Goal: Task Accomplishment & Management: Manage account settings

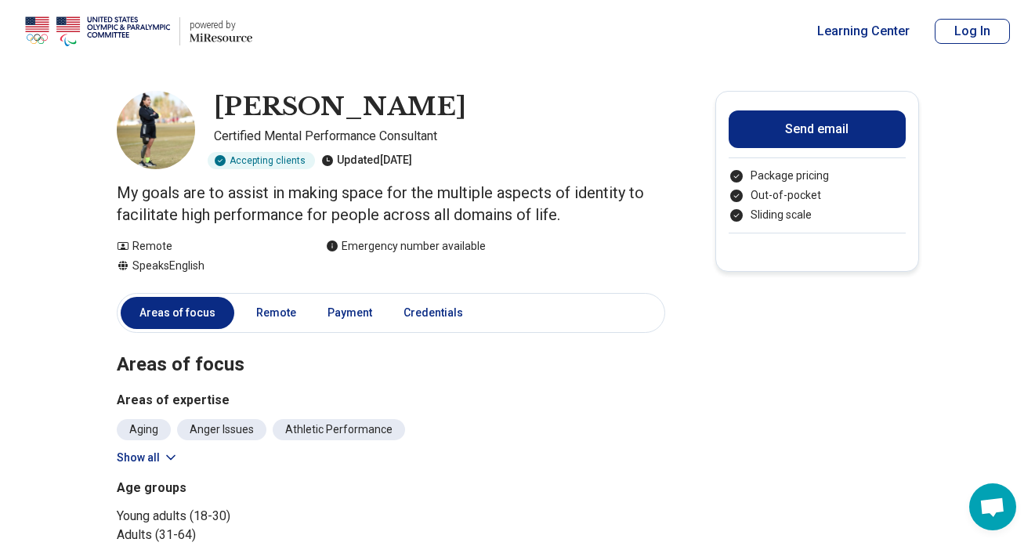
click at [970, 34] on button "Log In" at bounding box center [971, 31] width 75 height 25
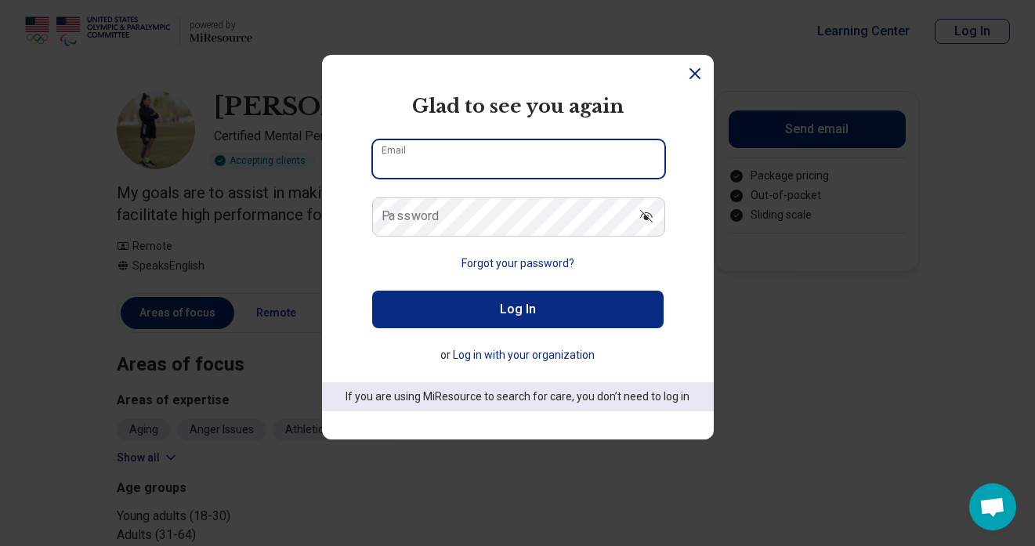
click at [490, 165] on input "Email" at bounding box center [518, 159] width 291 height 38
type input "**********"
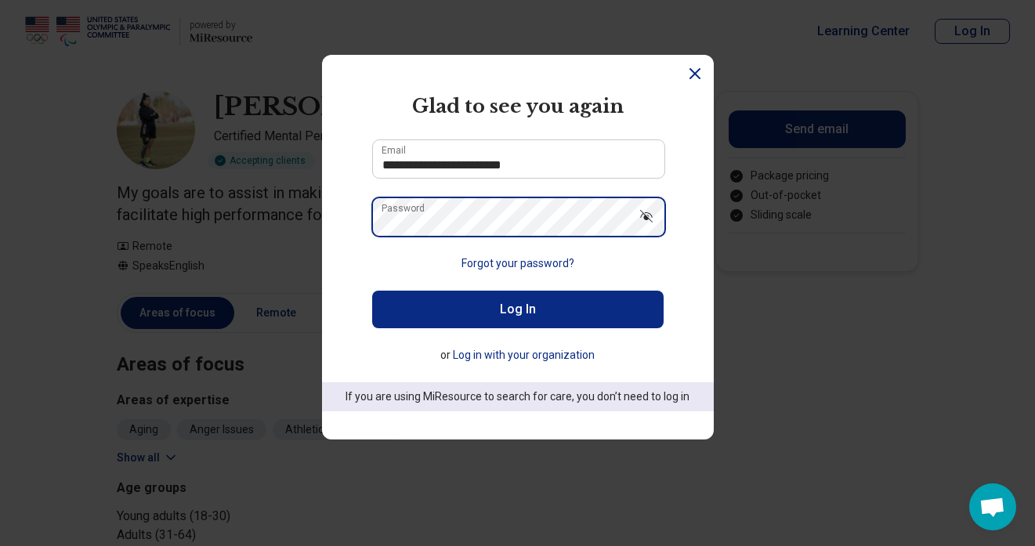
click at [372, 291] on button "Log In" at bounding box center [517, 310] width 291 height 38
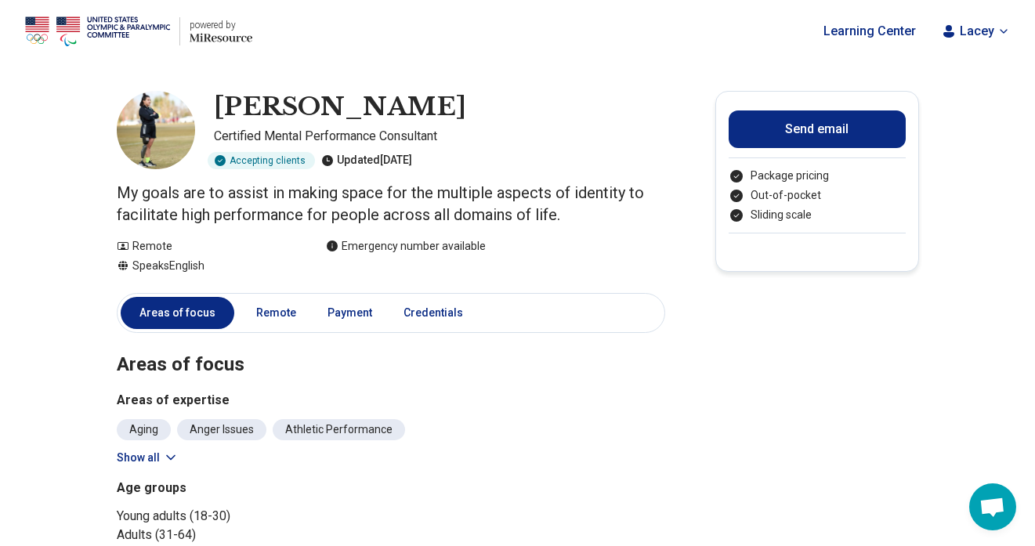
click at [986, 24] on span "Lacey" at bounding box center [976, 31] width 34 height 19
click at [967, 81] on link "My dashboard" at bounding box center [957, 77] width 107 height 41
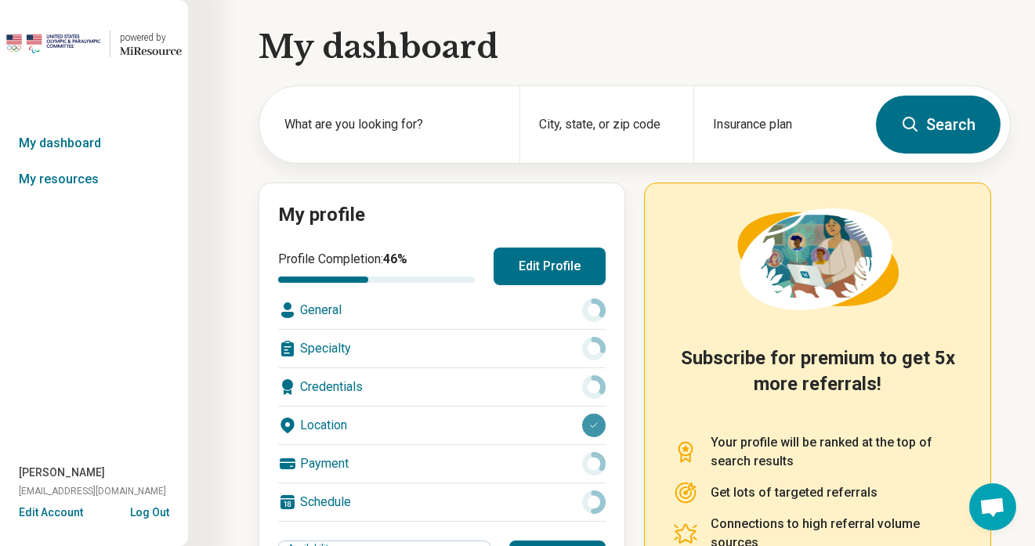
click at [46, 514] on button "Edit Account" at bounding box center [51, 512] width 64 height 16
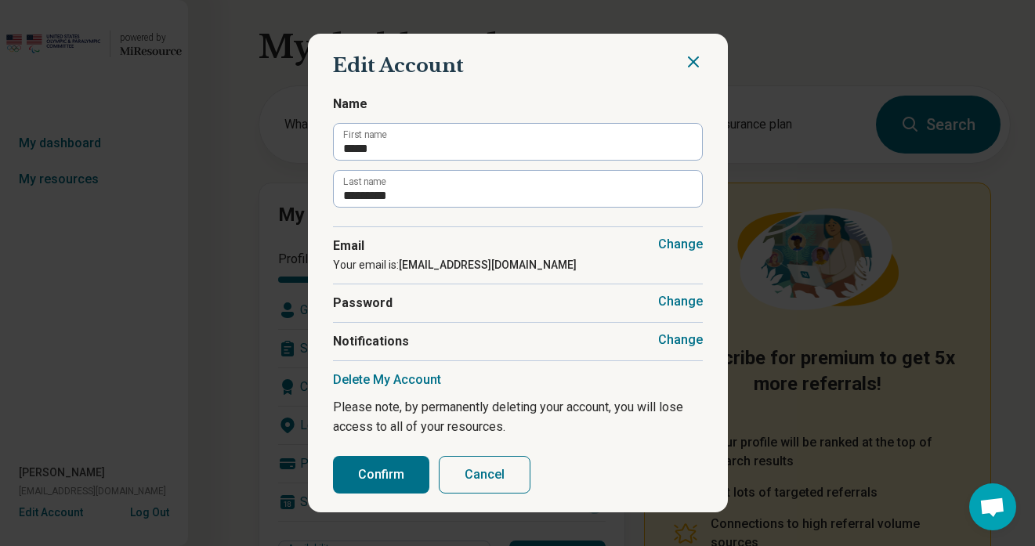
click at [691, 59] on icon "Close" at bounding box center [693, 61] width 19 height 19
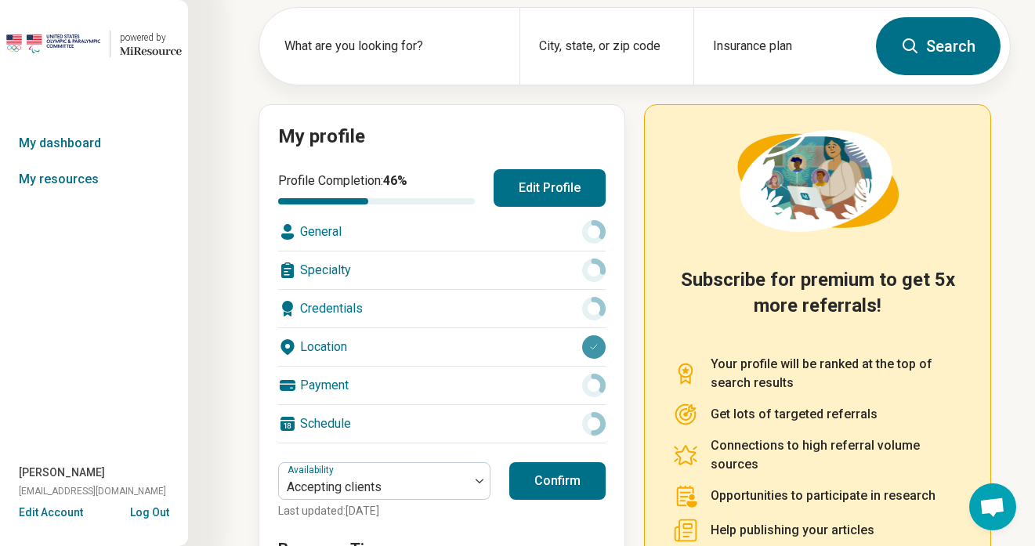
scroll to position [92, 0]
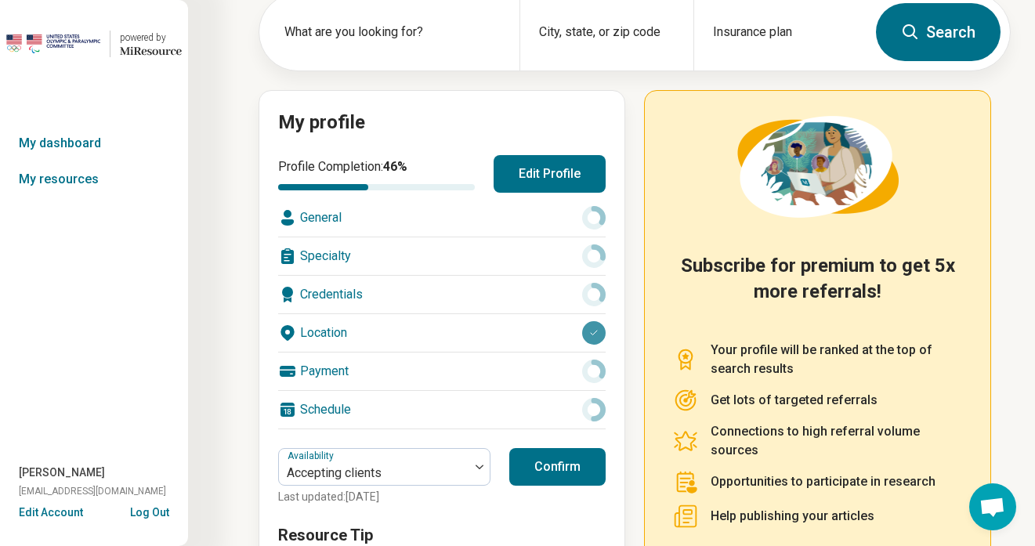
click at [564, 171] on button "Edit Profile" at bounding box center [549, 174] width 112 height 38
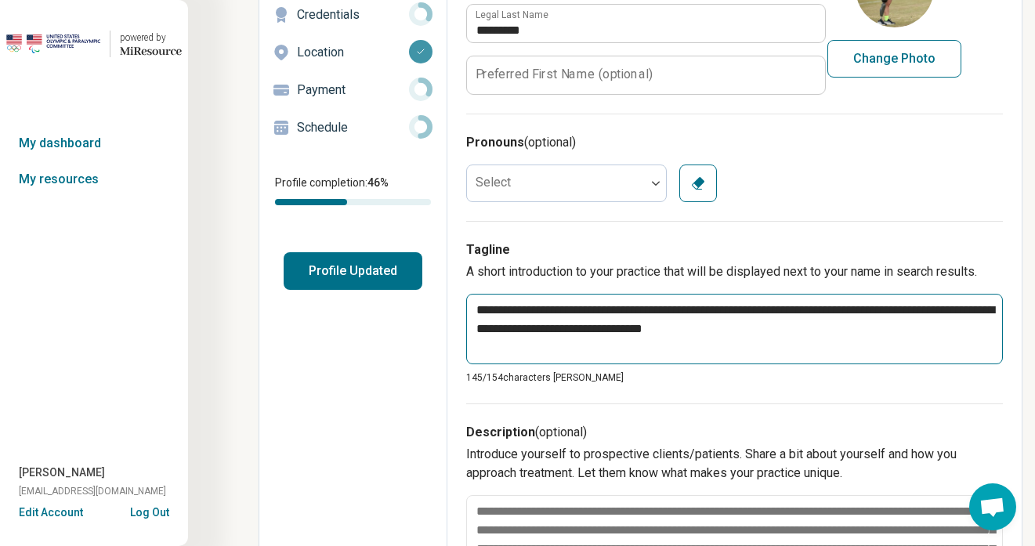
scroll to position [197, 0]
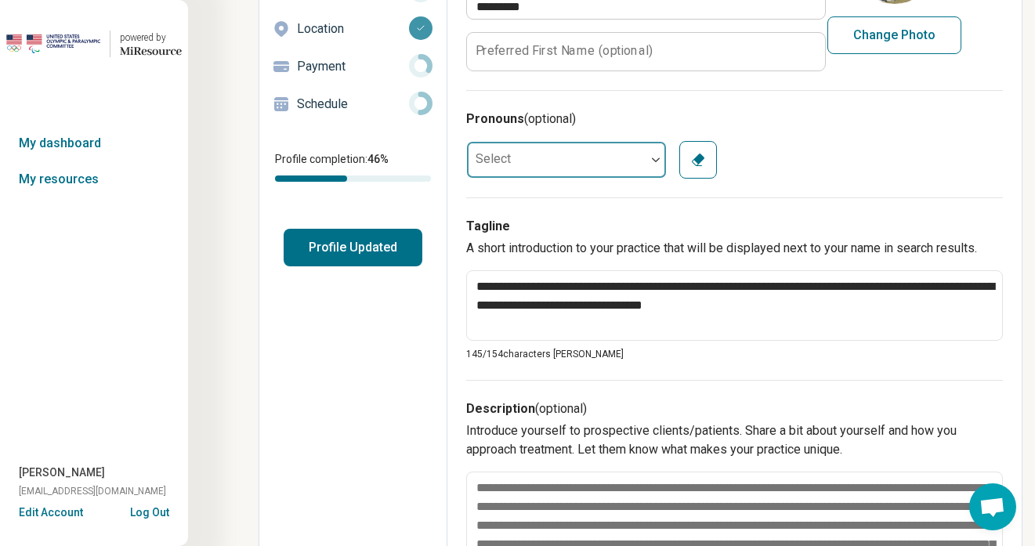
click at [654, 161] on img at bounding box center [656, 159] width 8 height 5
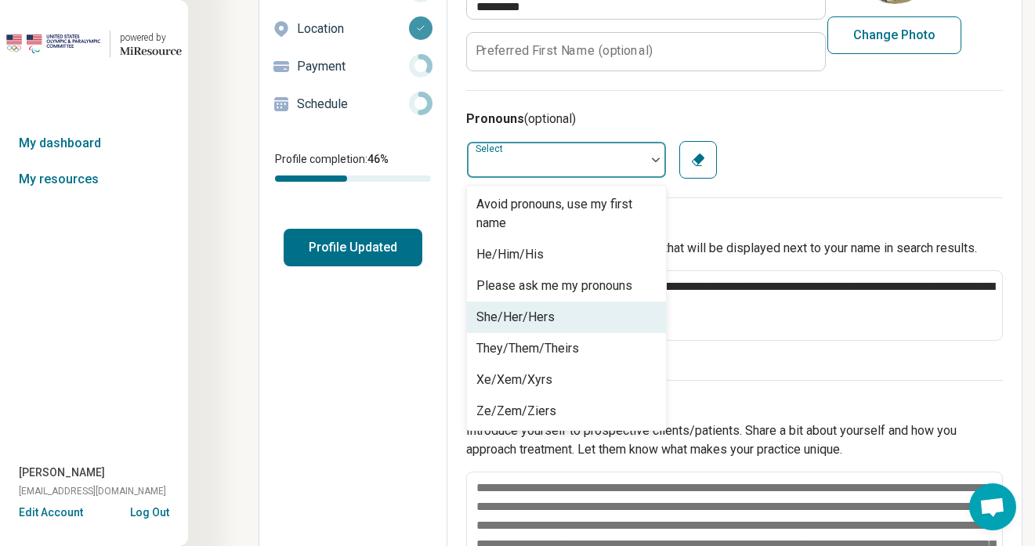
click at [551, 321] on div "She/Her/Hers" at bounding box center [515, 317] width 78 height 19
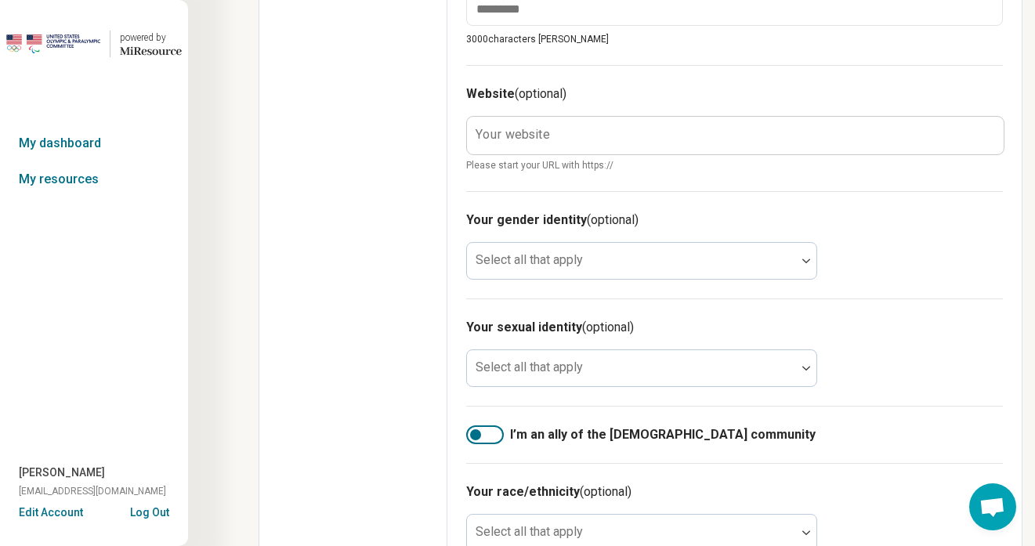
scroll to position [732, 0]
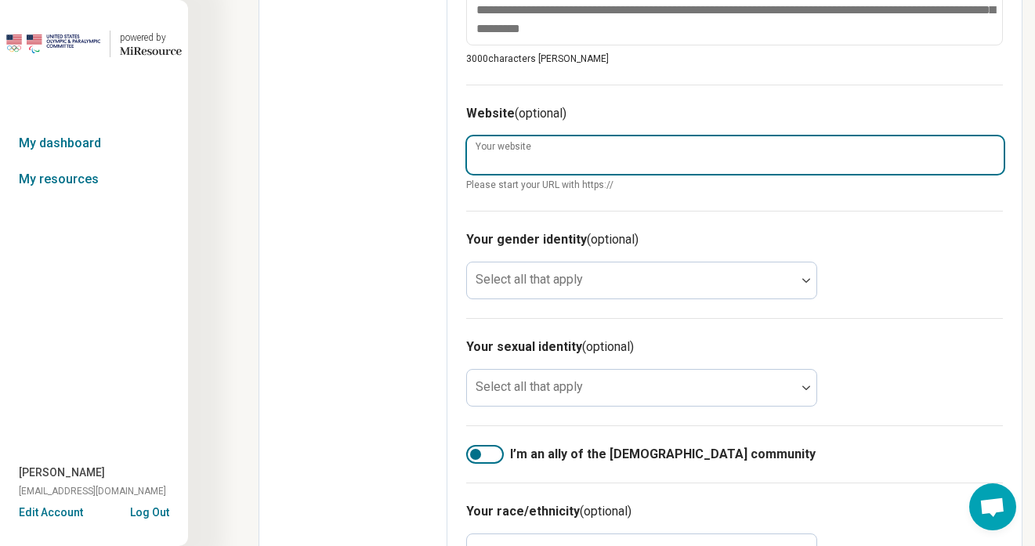
click at [610, 162] on input "Your website" at bounding box center [735, 155] width 537 height 38
type textarea "*"
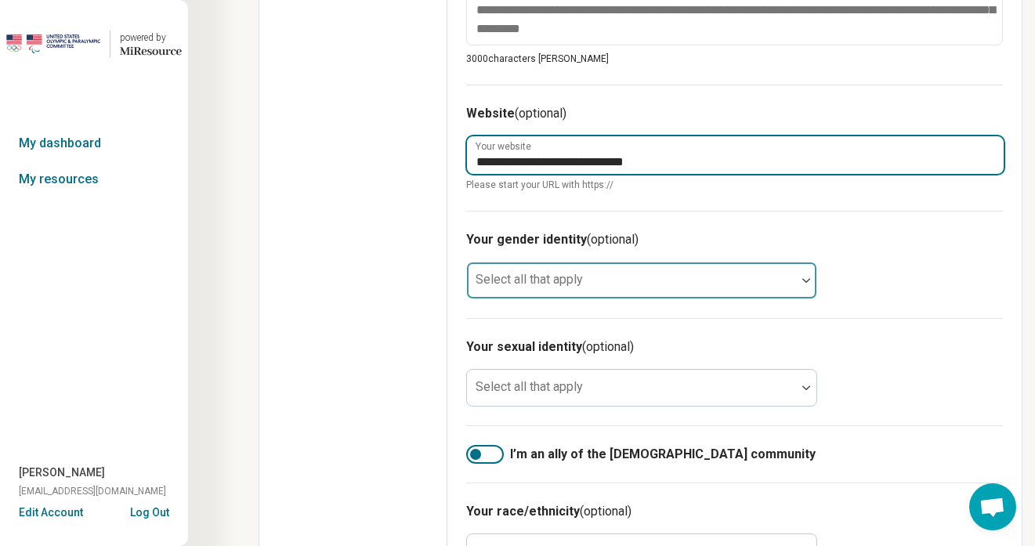
type input "**********"
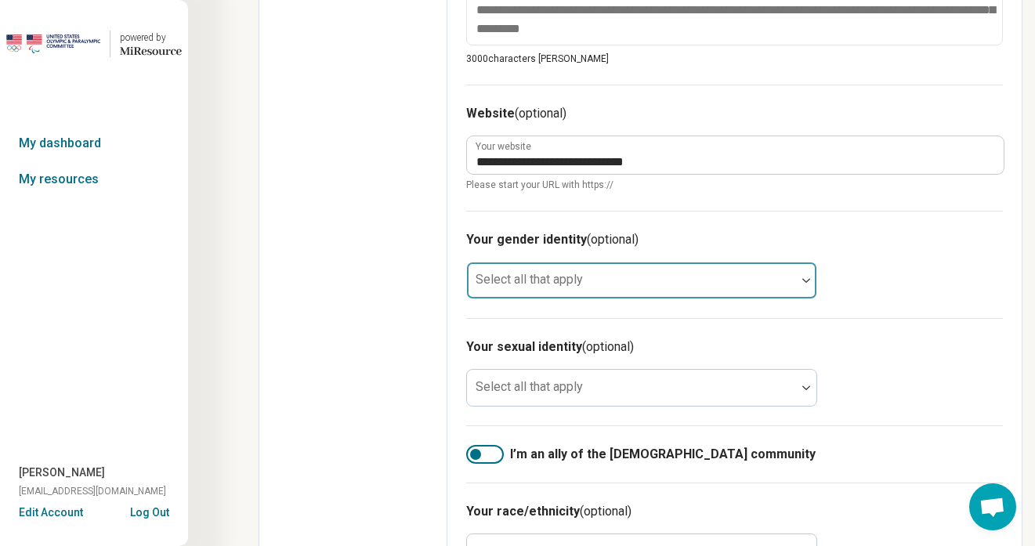
click at [572, 279] on div "Select all that apply" at bounding box center [641, 281] width 351 height 38
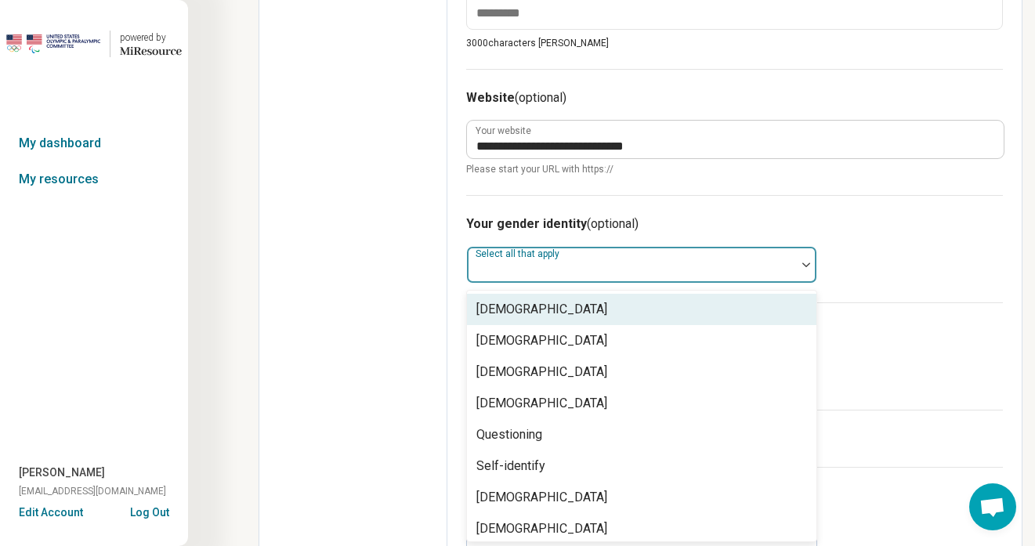
scroll to position [750, 0]
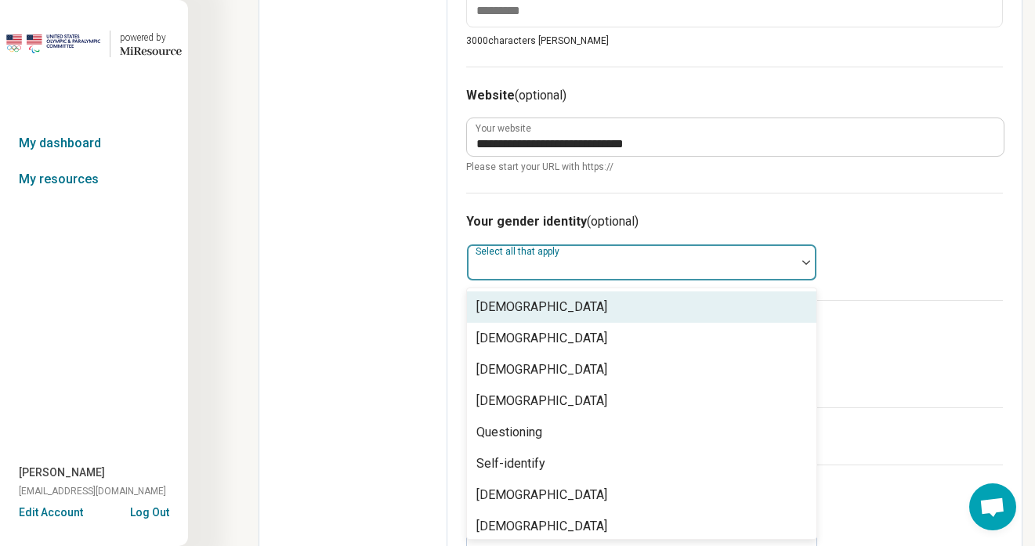
click at [820, 178] on div "**********" at bounding box center [734, 130] width 537 height 126
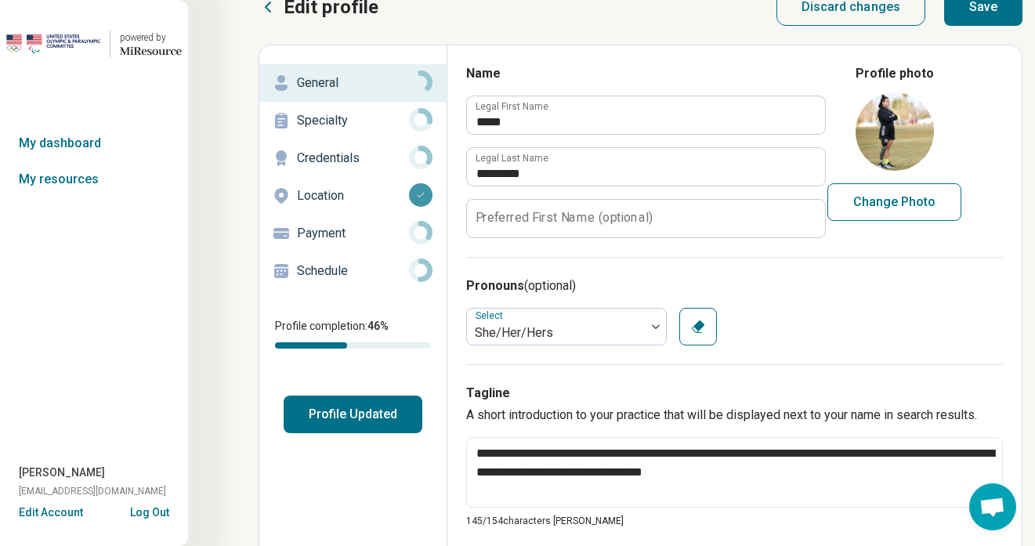
scroll to position [26, 0]
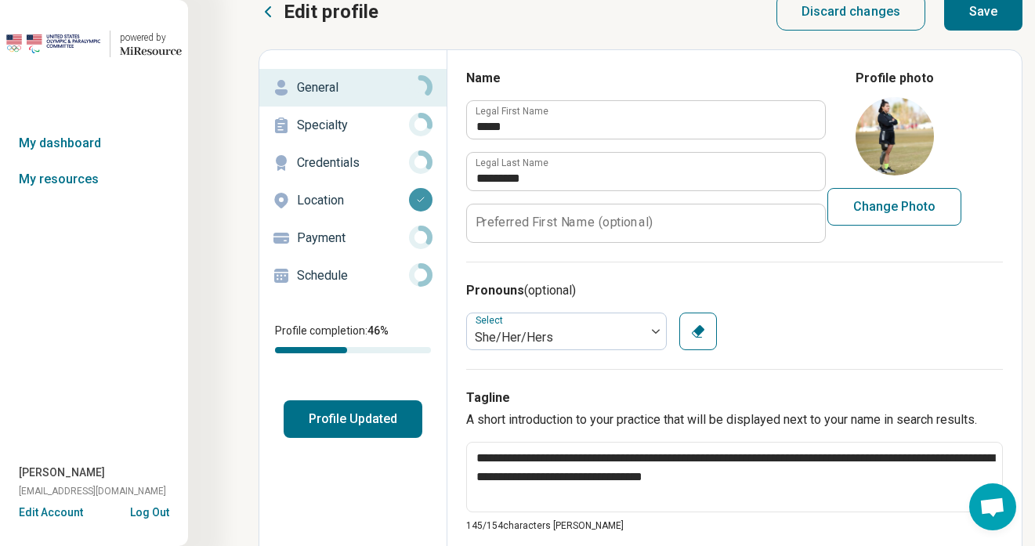
click at [347, 123] on p "Specialty" at bounding box center [353, 125] width 112 height 19
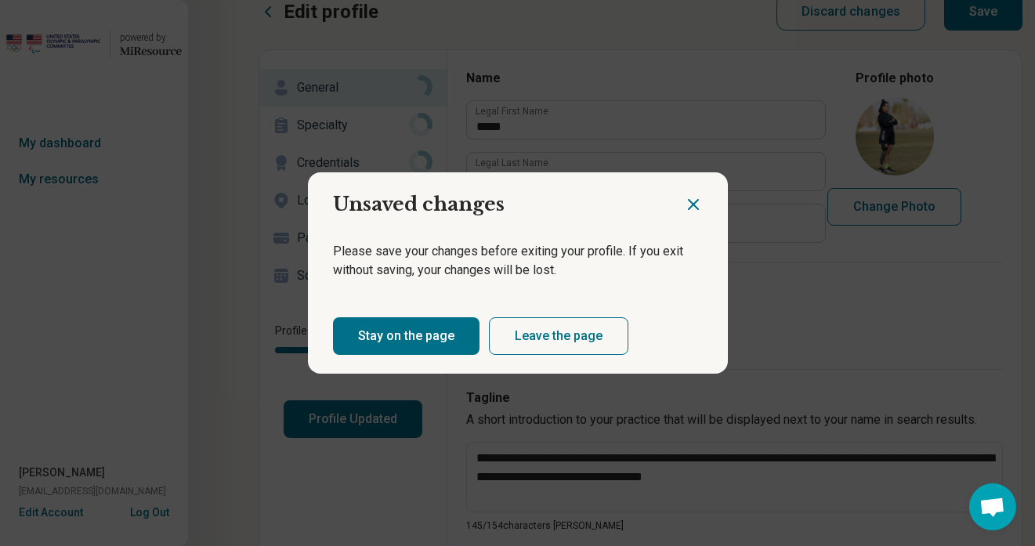
click at [675, 201] on h2 "Unsaved changes" at bounding box center [496, 198] width 376 height 52
click at [693, 203] on icon "Close dialog" at bounding box center [692, 204] width 9 height 9
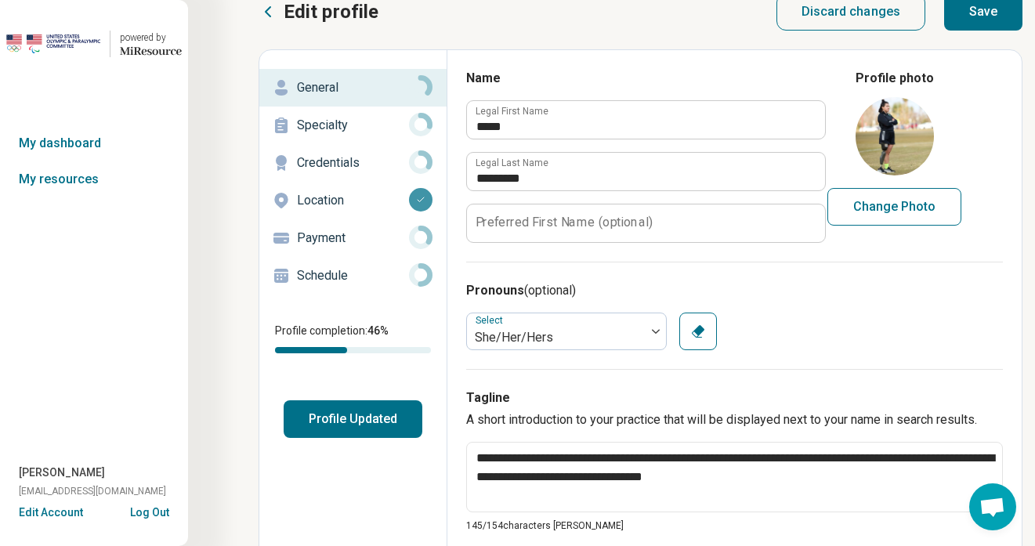
click at [991, 19] on button "Save" at bounding box center [983, 12] width 78 height 38
type textarea "*"
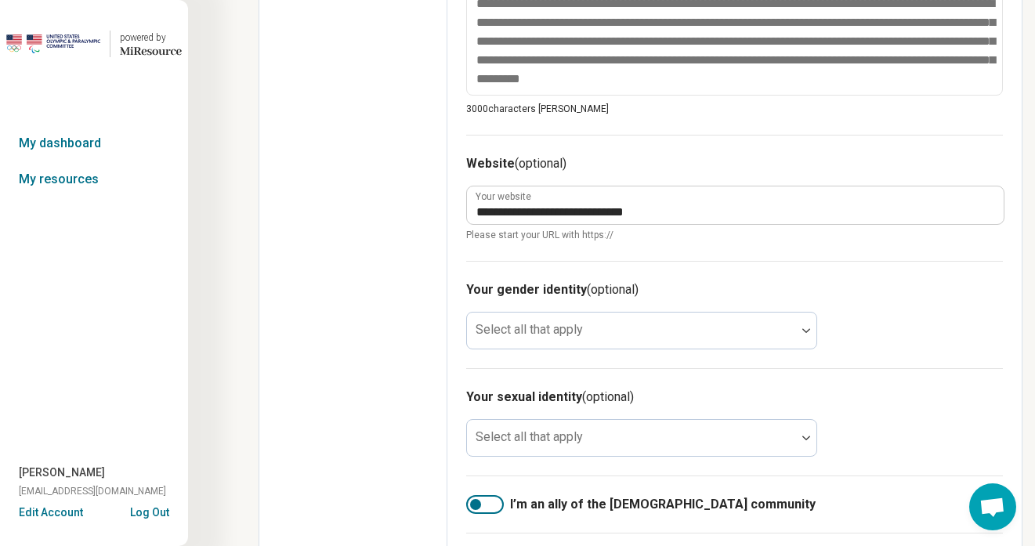
scroll to position [0, 0]
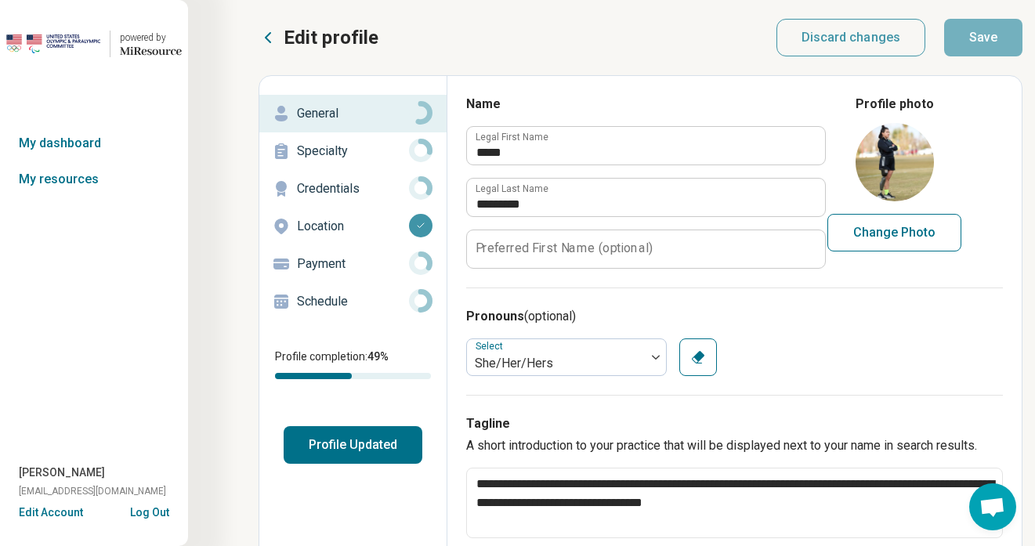
click at [335, 157] on p "Specialty" at bounding box center [353, 151] width 112 height 19
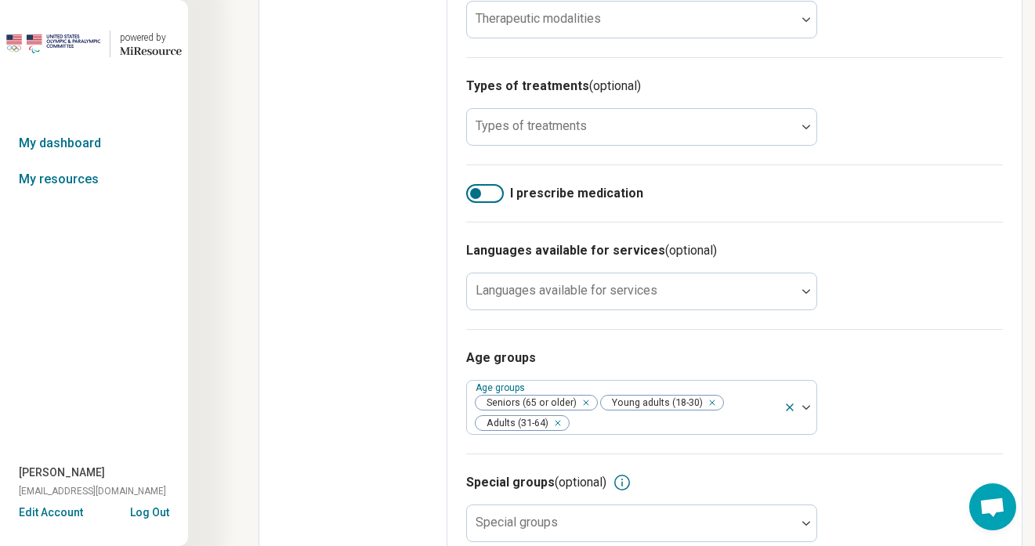
scroll to position [544, 0]
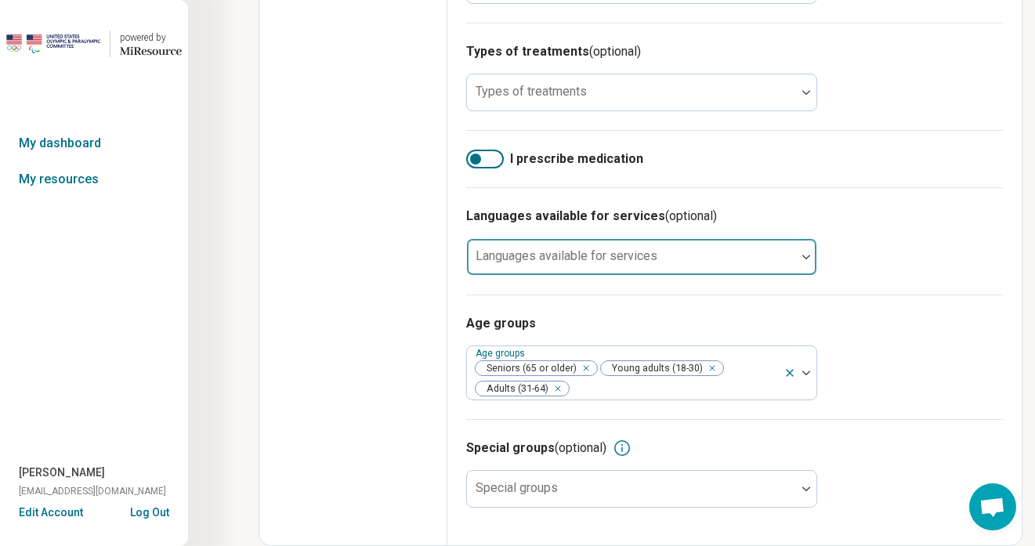
click at [703, 264] on div at bounding box center [631, 263] width 316 height 22
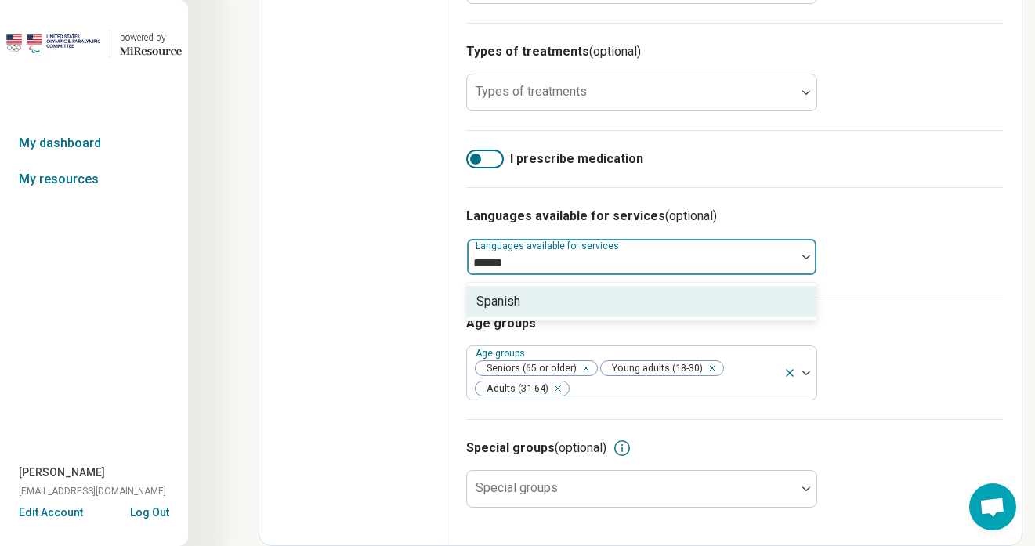
type input "*******"
click at [515, 296] on div "Spanish" at bounding box center [498, 301] width 44 height 19
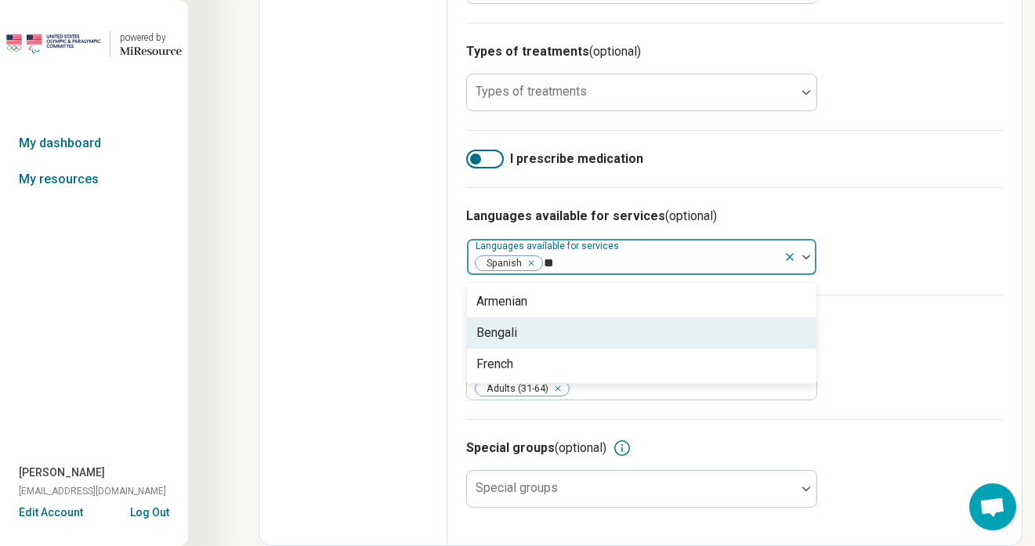
type input "*"
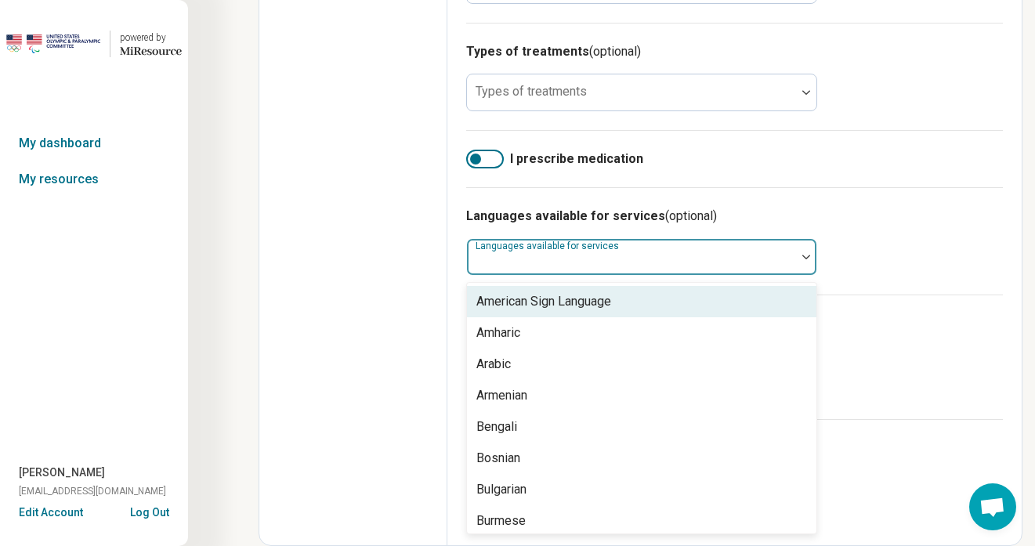
click at [772, 197] on div "Languages available for services (optional) option Spanish, deselected. America…" at bounding box center [734, 240] width 537 height 107
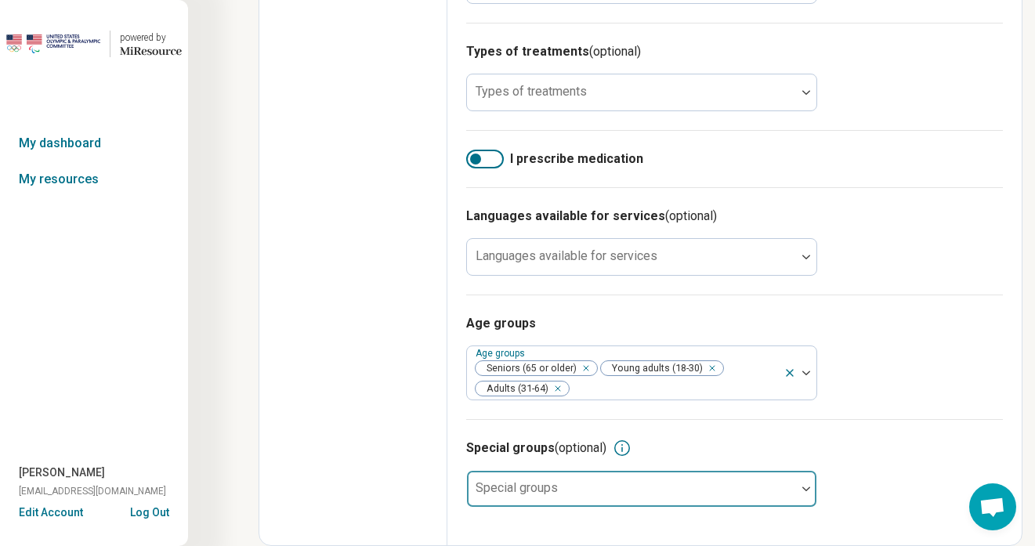
click at [548, 497] on div at bounding box center [631, 495] width 316 height 22
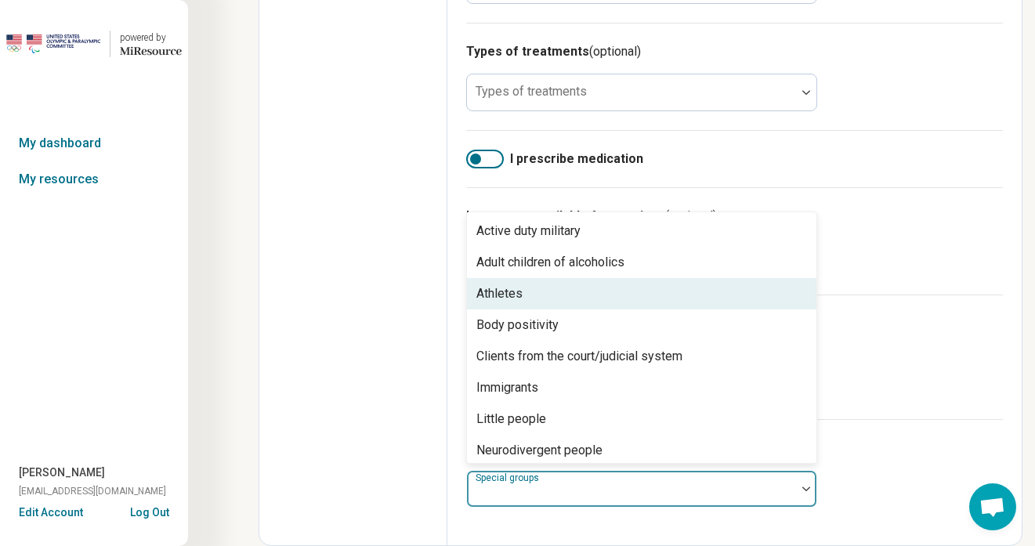
click at [564, 299] on div "Athletes" at bounding box center [641, 293] width 349 height 31
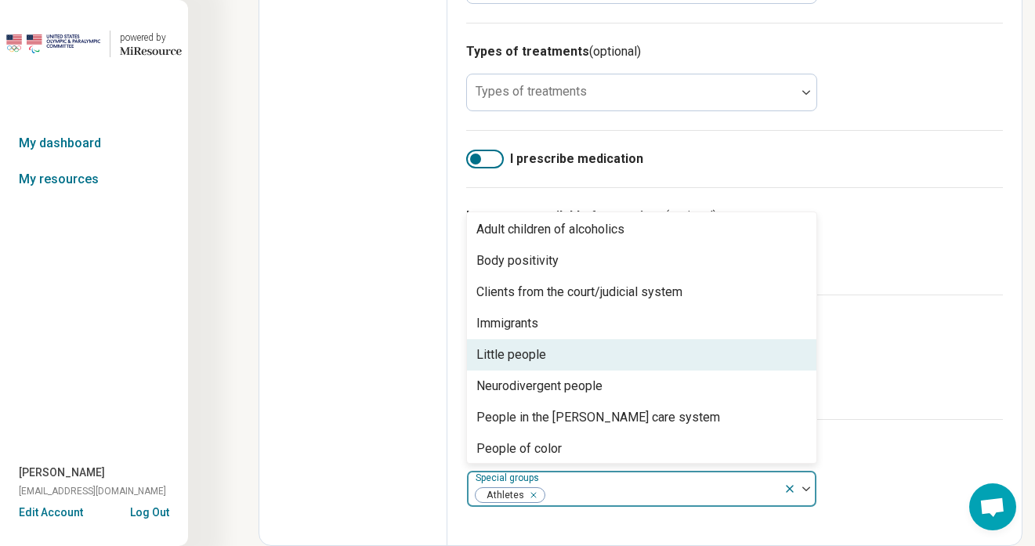
scroll to position [52, 0]
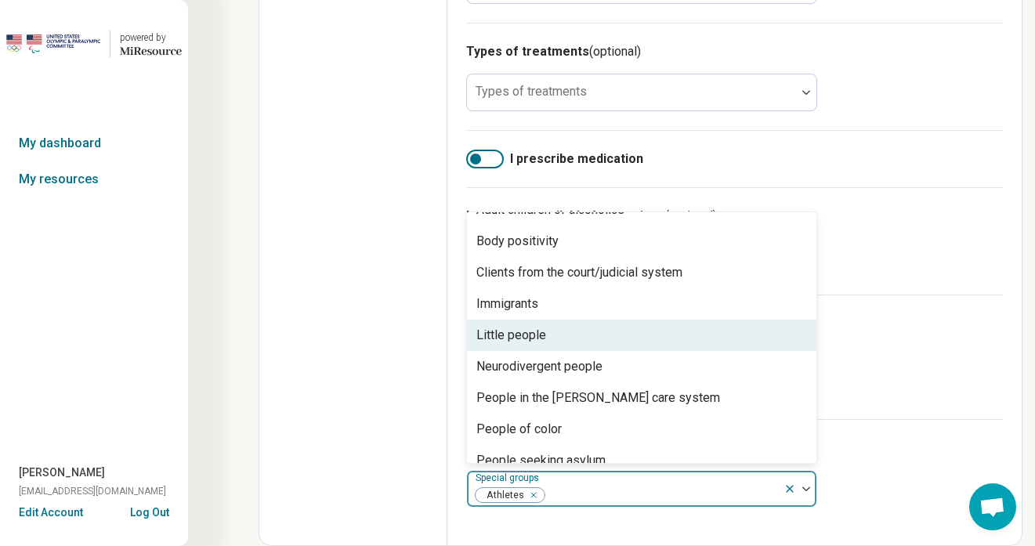
click at [561, 334] on div "Little people" at bounding box center [641, 335] width 349 height 31
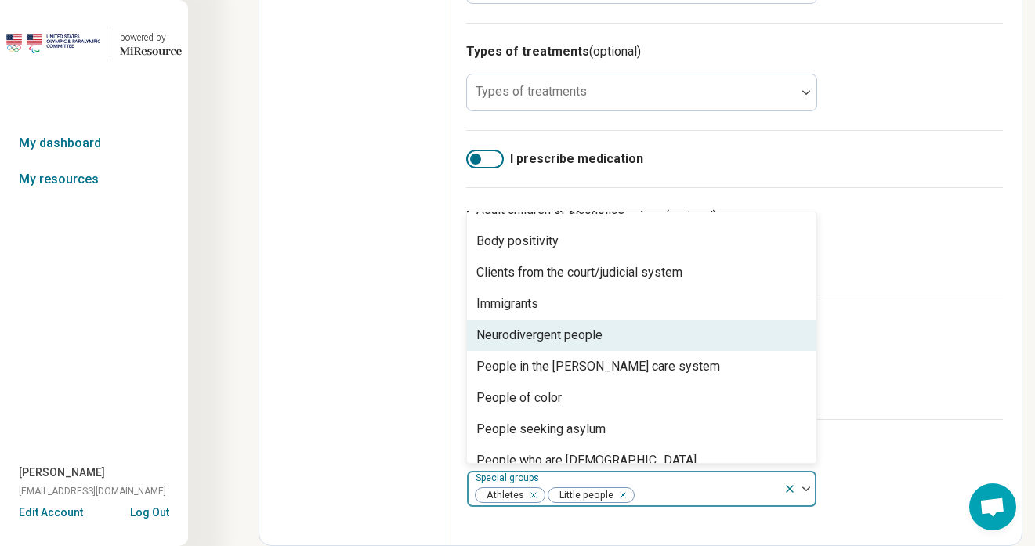
click at [552, 340] on div "Neurodivergent people" at bounding box center [539, 335] width 126 height 19
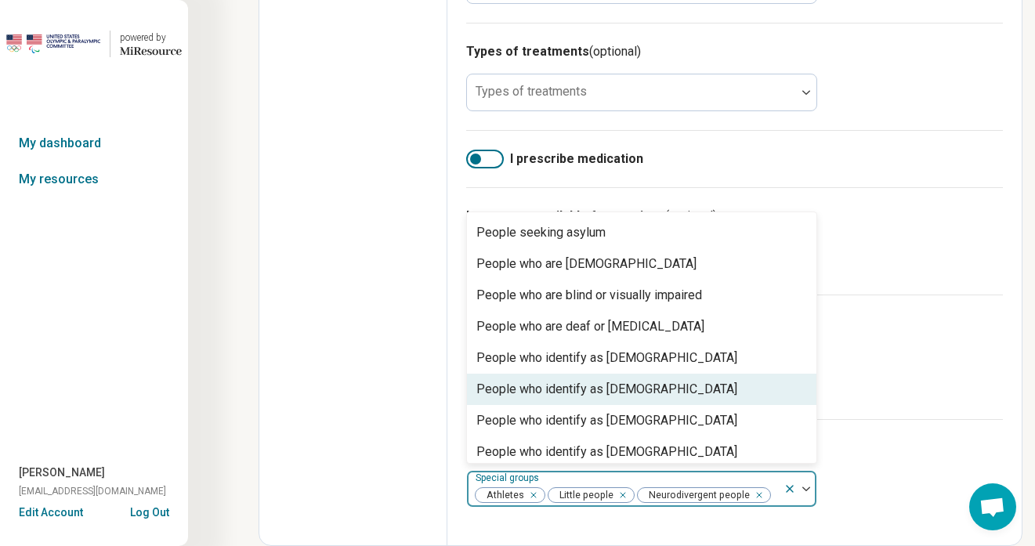
scroll to position [248, 0]
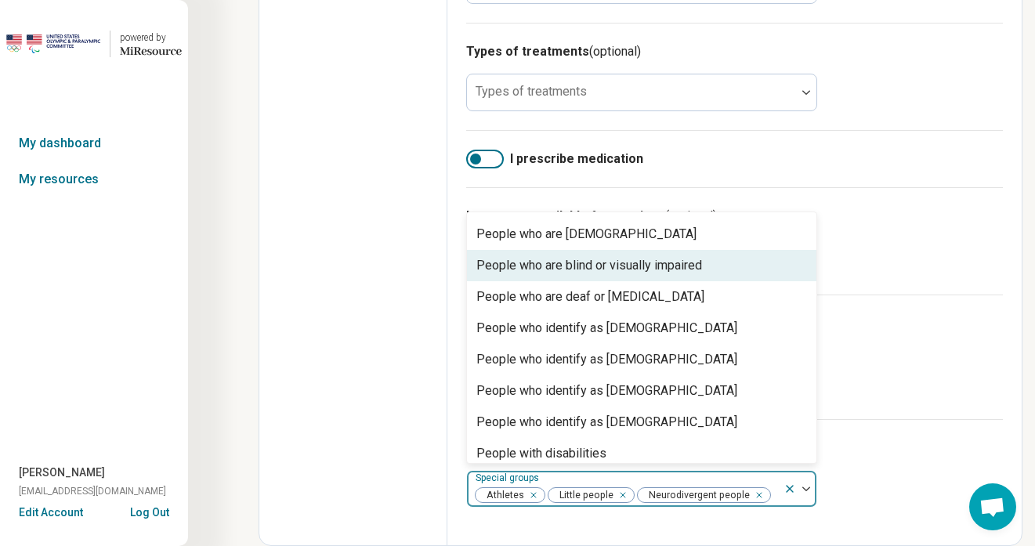
click at [620, 263] on div "People who are blind or visually impaired" at bounding box center [589, 265] width 226 height 19
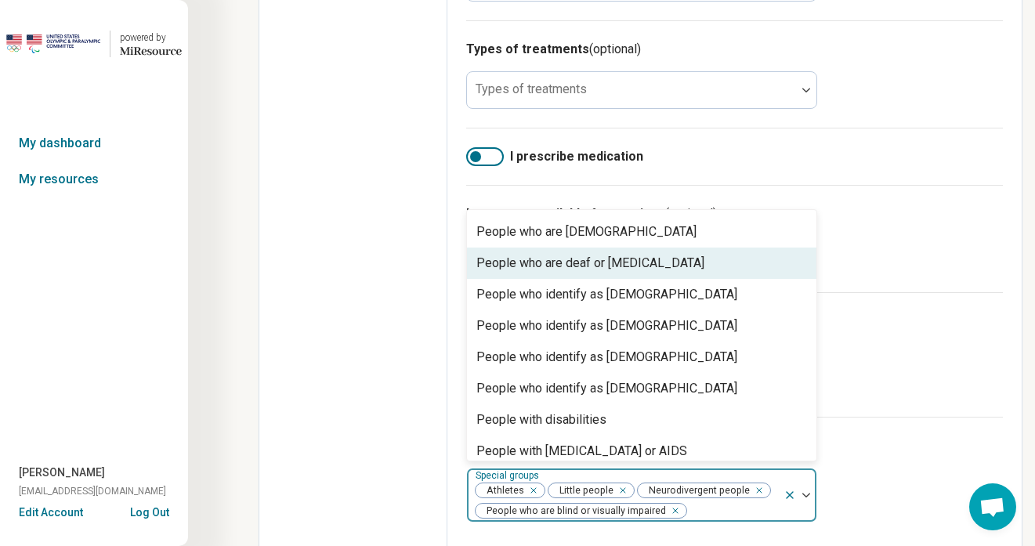
click at [605, 269] on div "People who are deaf or [MEDICAL_DATA]" at bounding box center [590, 263] width 228 height 19
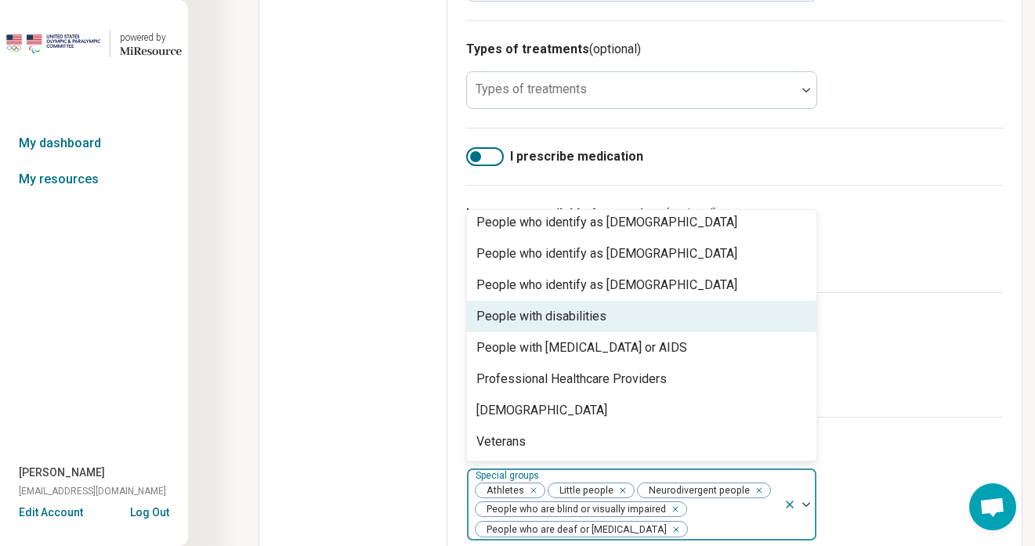
click at [573, 320] on div "People with disabilities" at bounding box center [541, 316] width 130 height 19
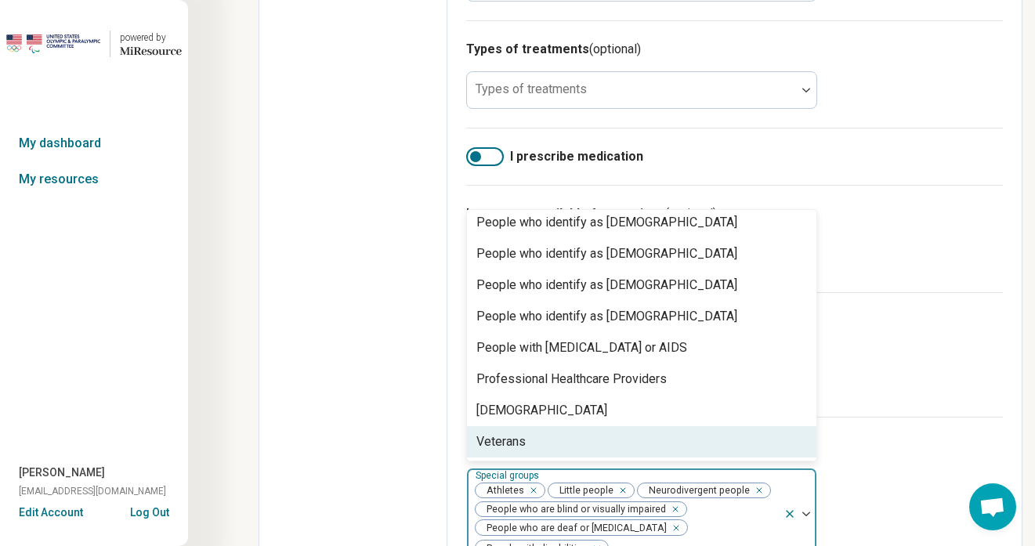
click at [510, 435] on div "Veterans" at bounding box center [500, 441] width 49 height 19
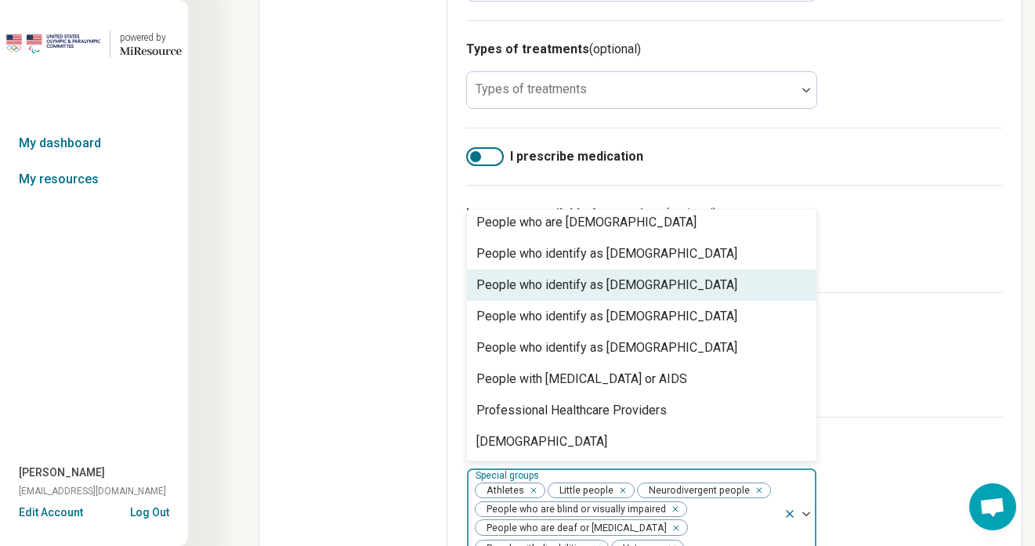
scroll to position [0, 0]
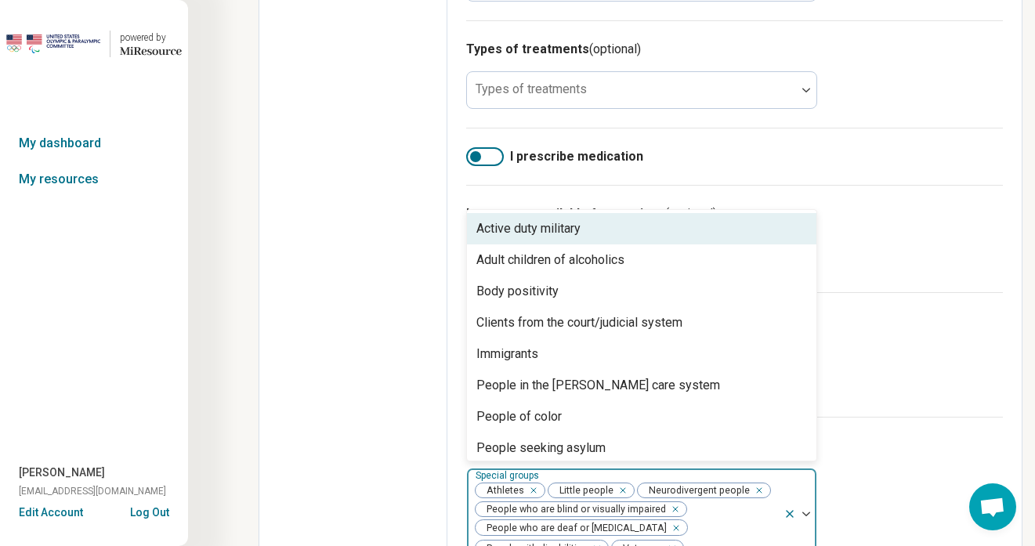
click at [567, 234] on div "Active duty military" at bounding box center [528, 228] width 104 height 19
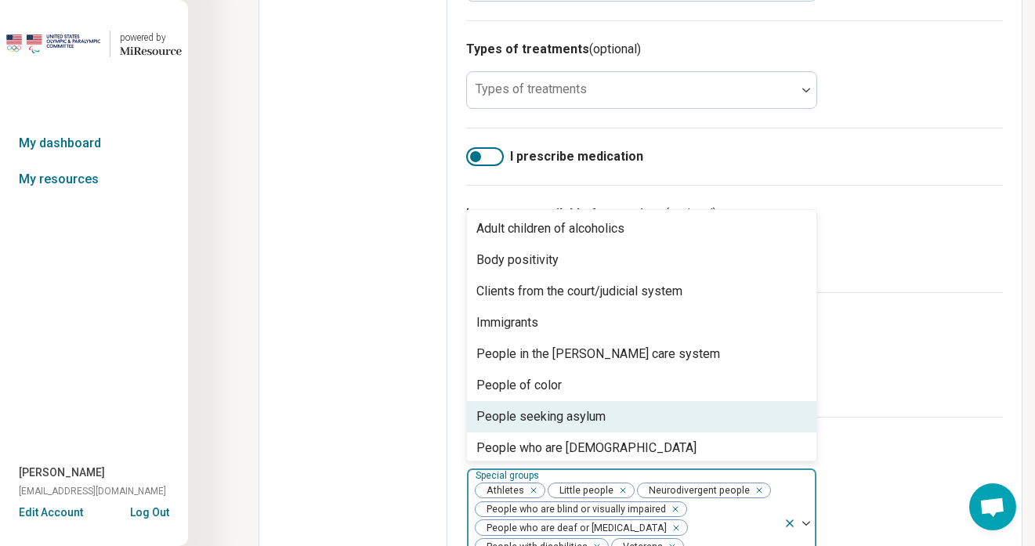
click at [410, 438] on div "Edit profile General Specialty Credentials Location Payment Schedule Profile co…" at bounding box center [353, 74] width 188 height 1084
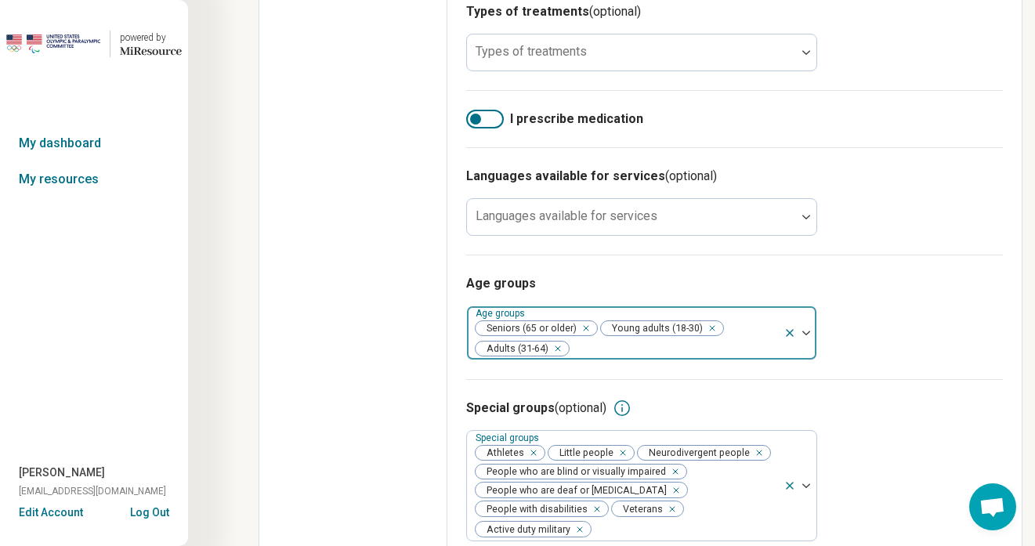
scroll to position [558, 0]
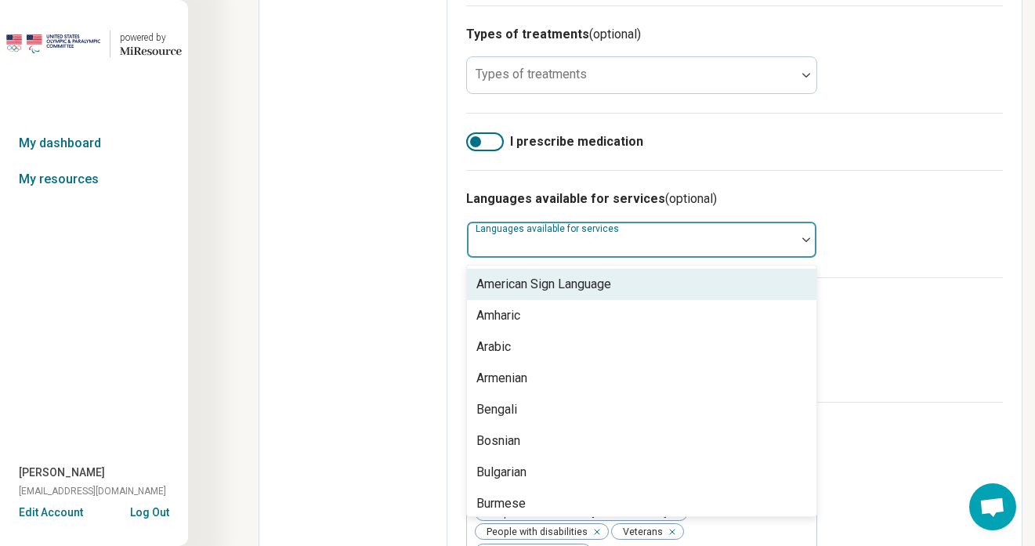
click at [775, 252] on div at bounding box center [631, 246] width 316 height 22
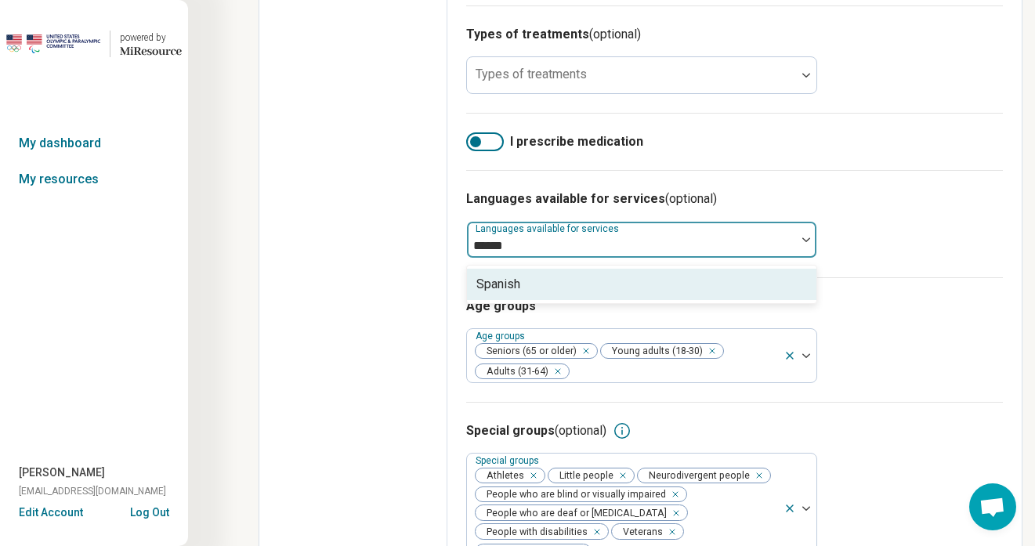
type input "*******"
click at [512, 292] on div "Spanish" at bounding box center [498, 284] width 44 height 19
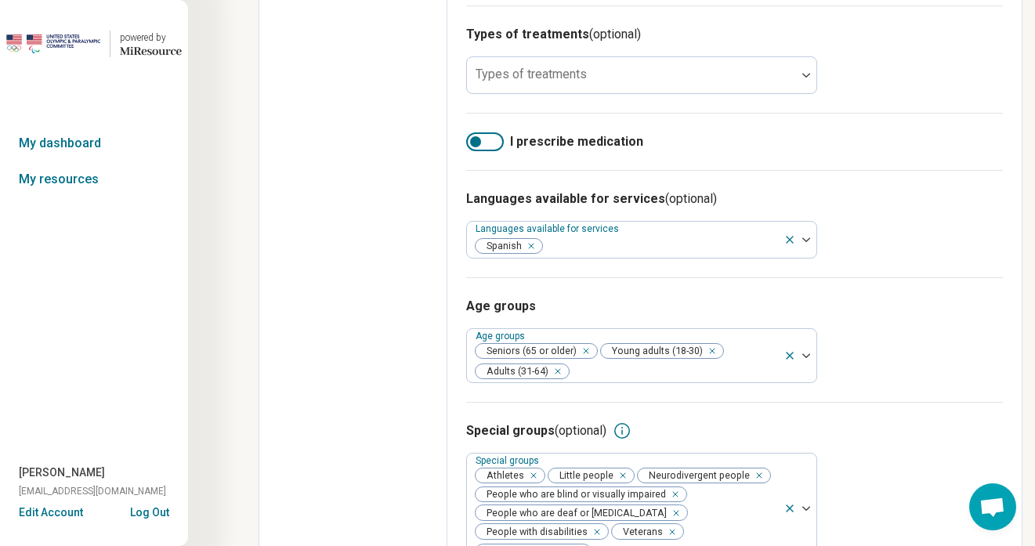
click at [441, 290] on div "Edit profile General Specialty Credentials Location Payment Schedule Profile co…" at bounding box center [353, 60] width 188 height 1084
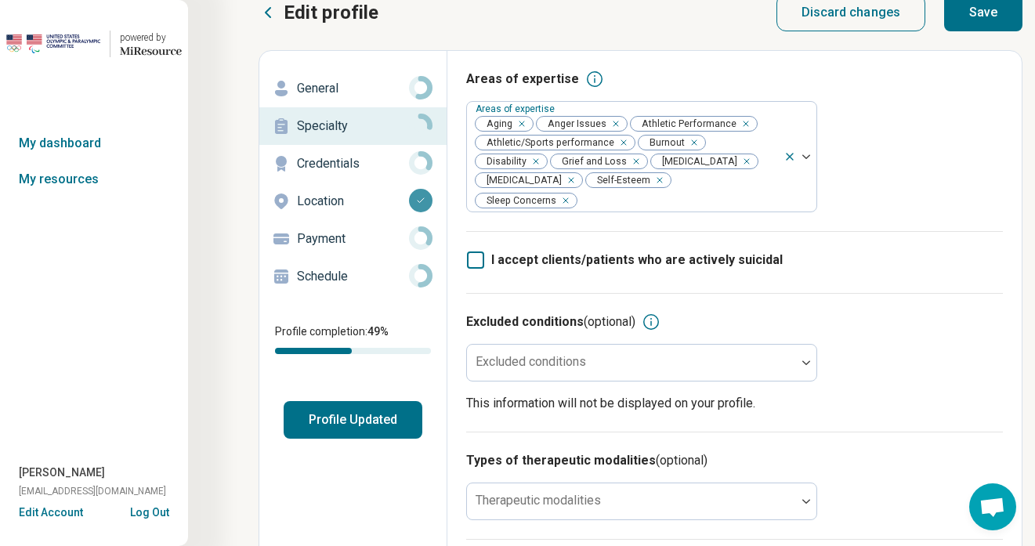
scroll to position [0, 0]
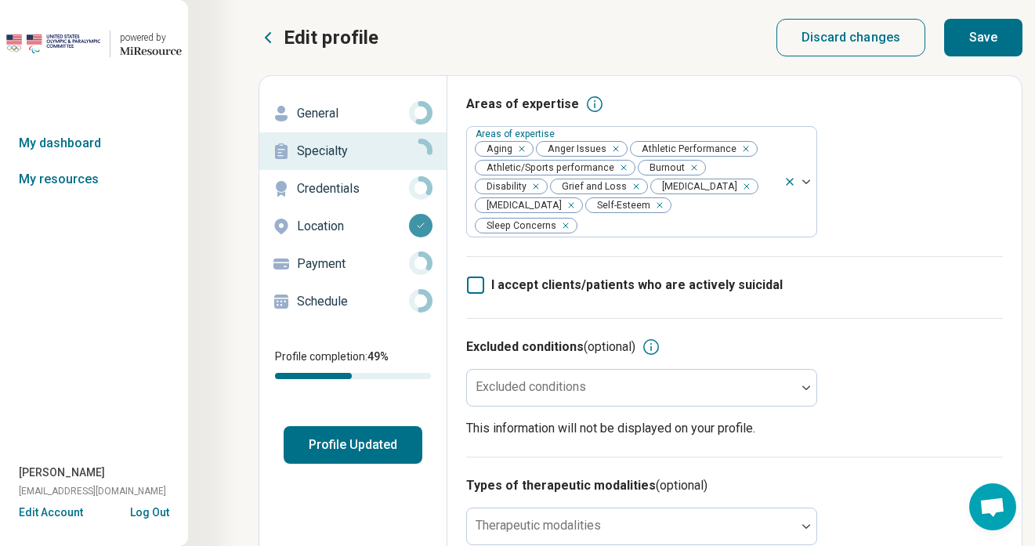
click at [995, 30] on button "Save" at bounding box center [983, 38] width 78 height 38
click at [342, 188] on p "Credentials" at bounding box center [353, 188] width 112 height 19
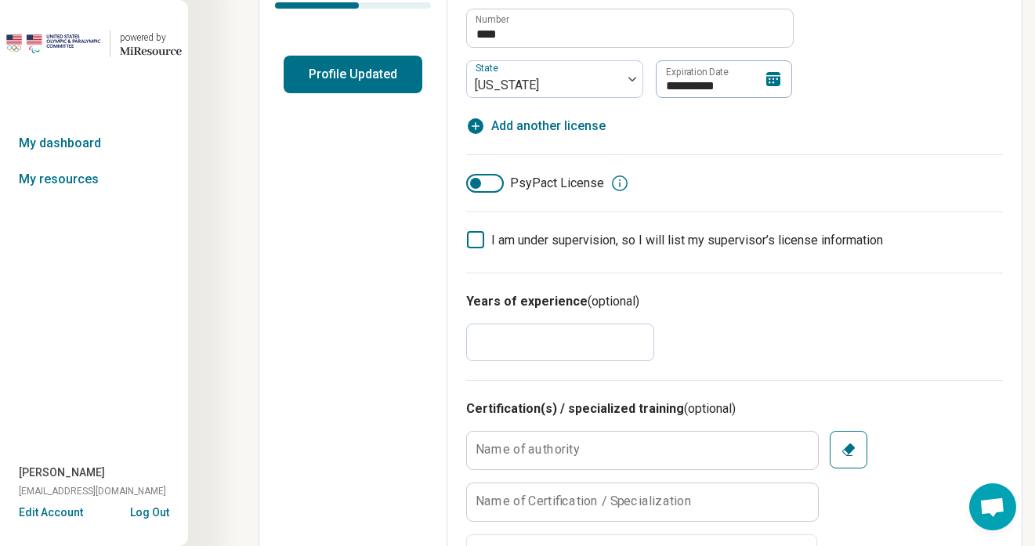
scroll to position [302, 0]
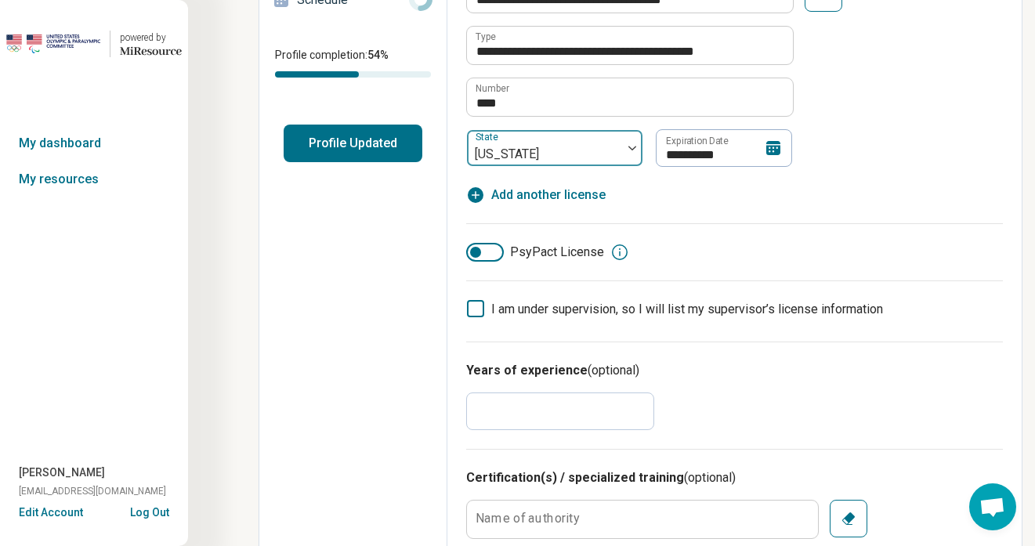
click at [615, 152] on div "[US_STATE]" at bounding box center [544, 148] width 155 height 34
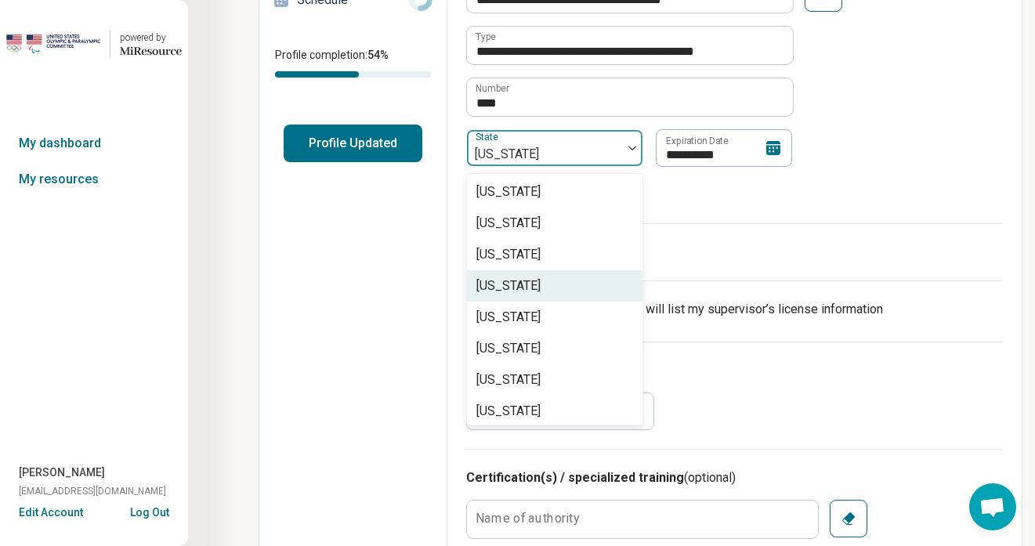
scroll to position [1096, 0]
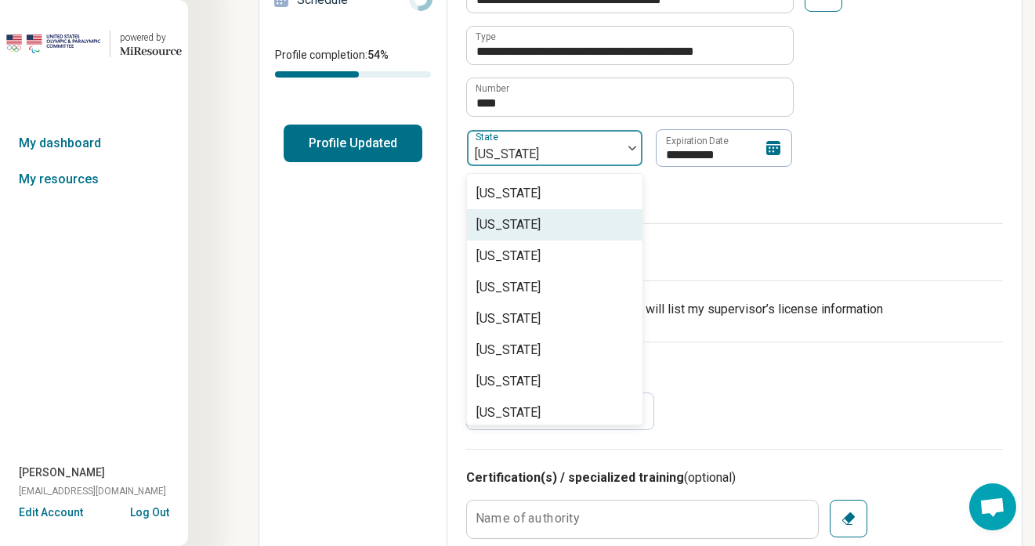
click at [727, 175] on div "**********" at bounding box center [734, 89] width 537 height 230
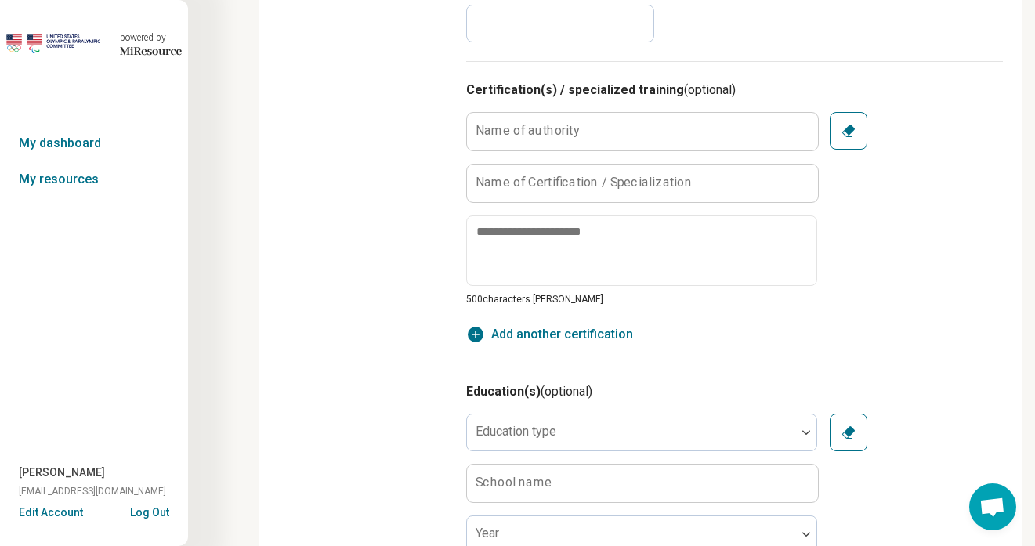
scroll to position [697, 0]
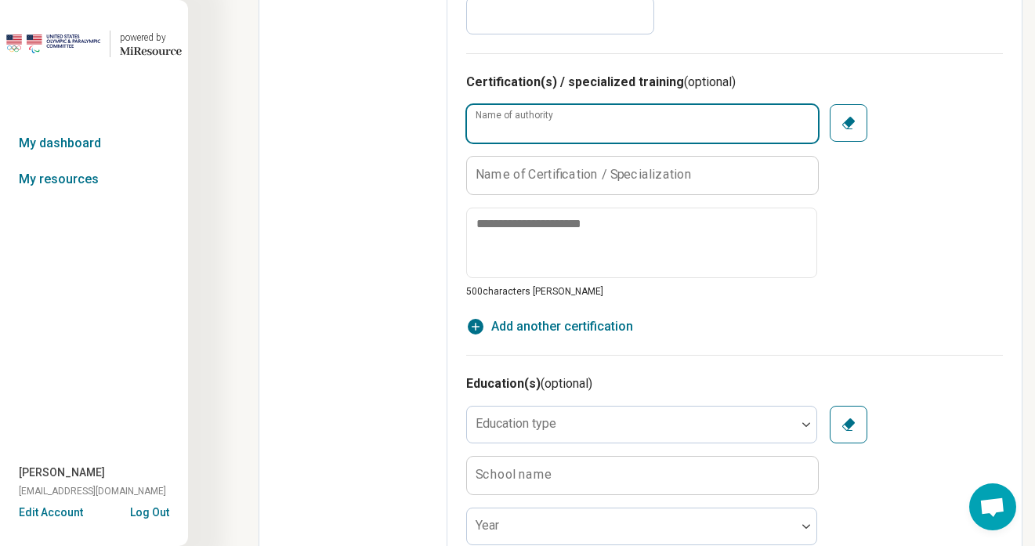
click at [597, 125] on input "Name of authority" at bounding box center [642, 124] width 351 height 38
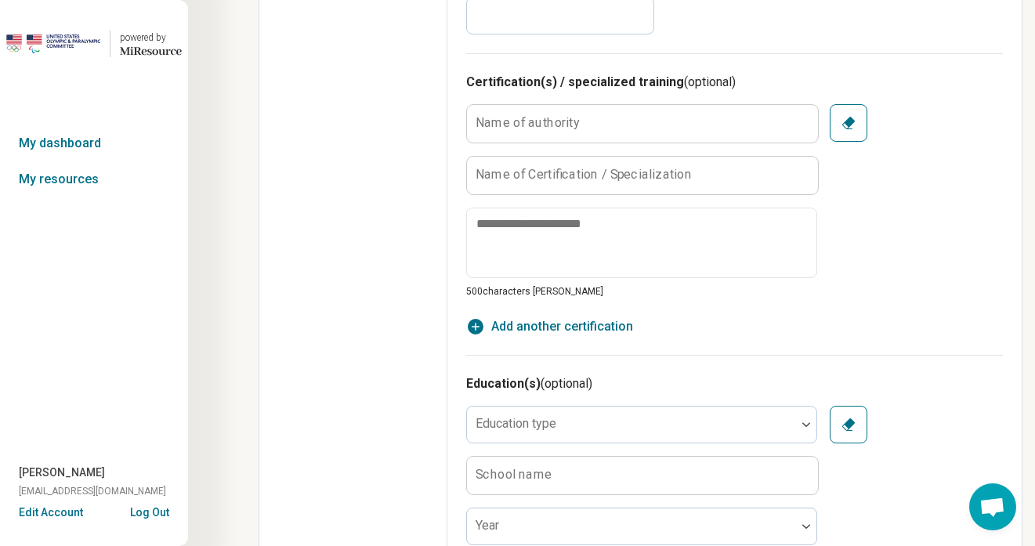
click at [356, 319] on div "Edit profile General Specialty Credentials Location Payment Schedule Profile co…" at bounding box center [353, 279] width 188 height 1800
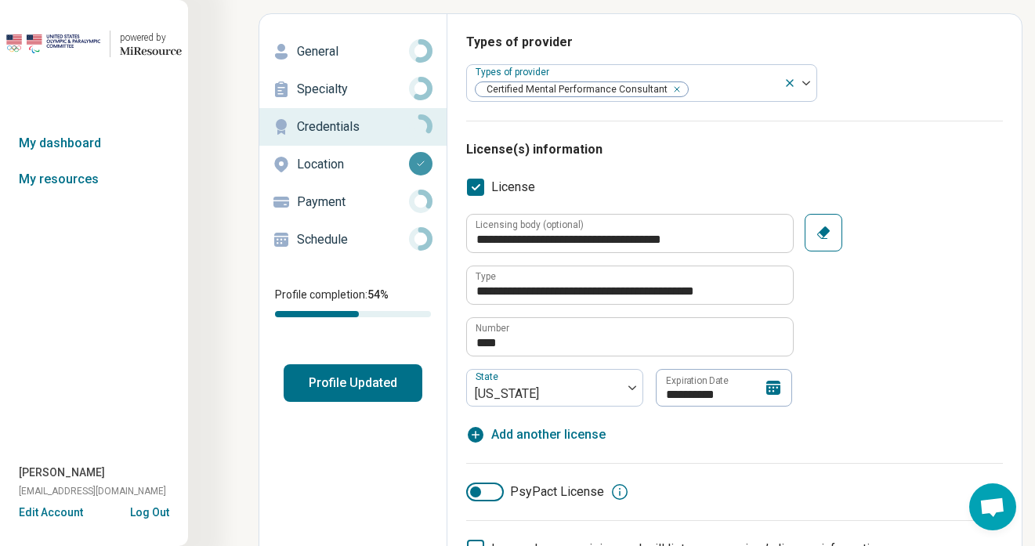
scroll to position [0, 0]
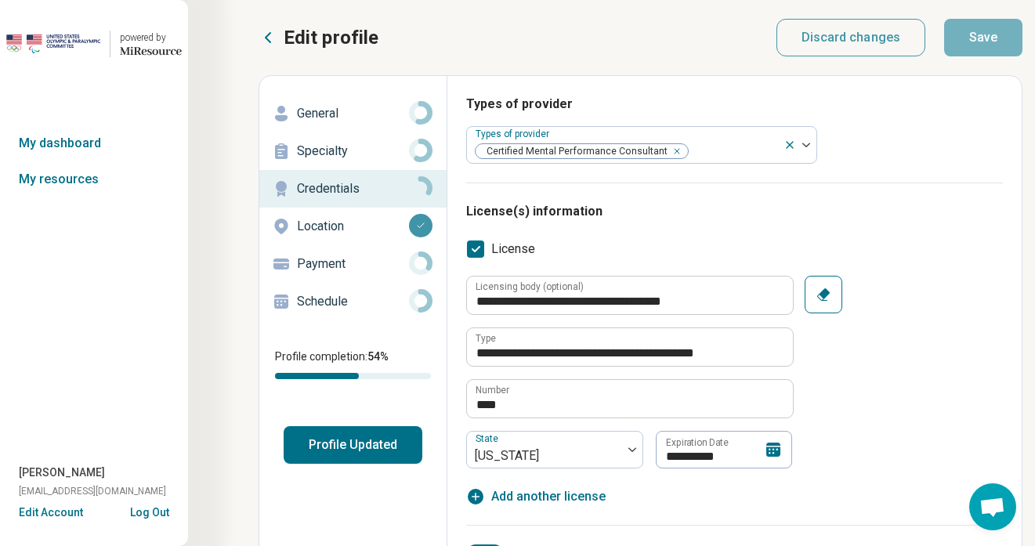
click at [338, 301] on p "Schedule" at bounding box center [353, 301] width 112 height 19
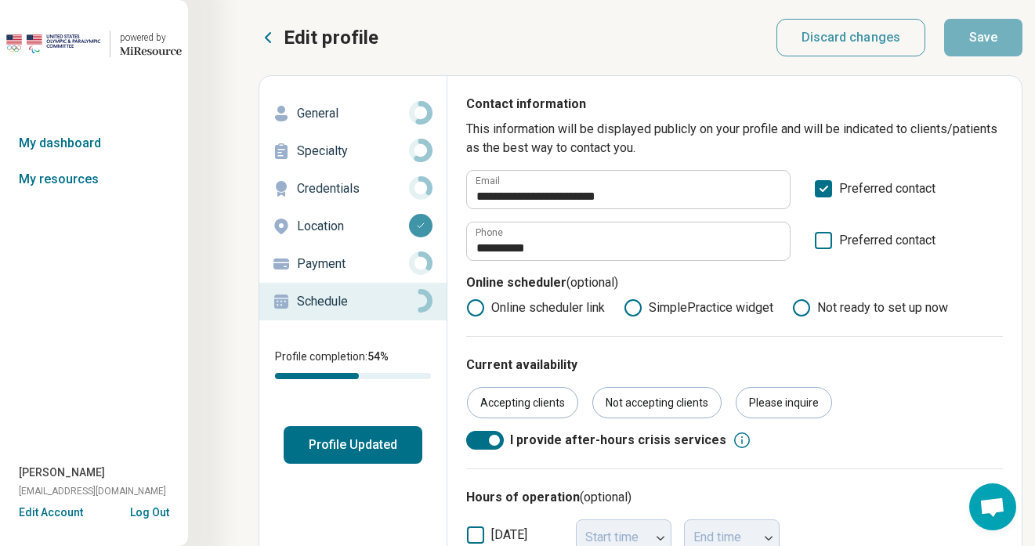
click at [327, 265] on p "Payment" at bounding box center [353, 264] width 112 height 19
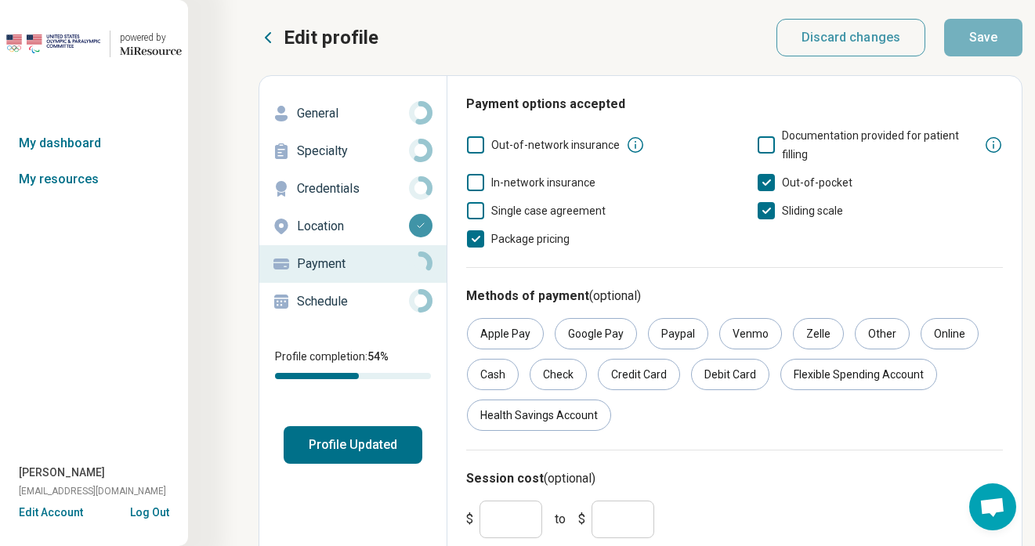
scroll to position [93, 0]
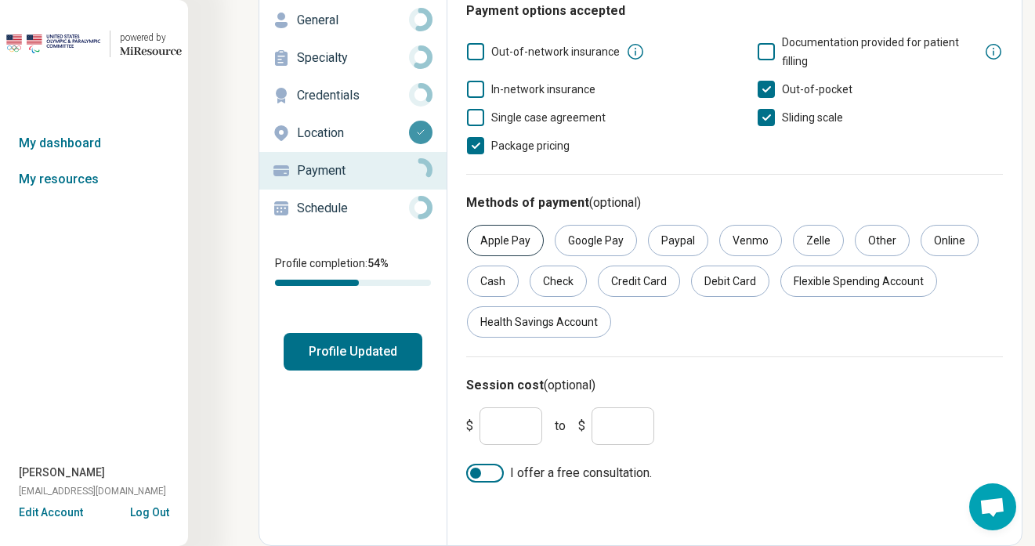
click at [511, 229] on div "Apple Pay" at bounding box center [505, 240] width 77 height 31
click at [643, 284] on div "Credit Card" at bounding box center [639, 281] width 82 height 31
click at [833, 239] on div "Zelle" at bounding box center [818, 240] width 51 height 31
click at [752, 241] on div "Venmo" at bounding box center [750, 240] width 63 height 31
click at [688, 238] on div "Paypal" at bounding box center [678, 240] width 60 height 31
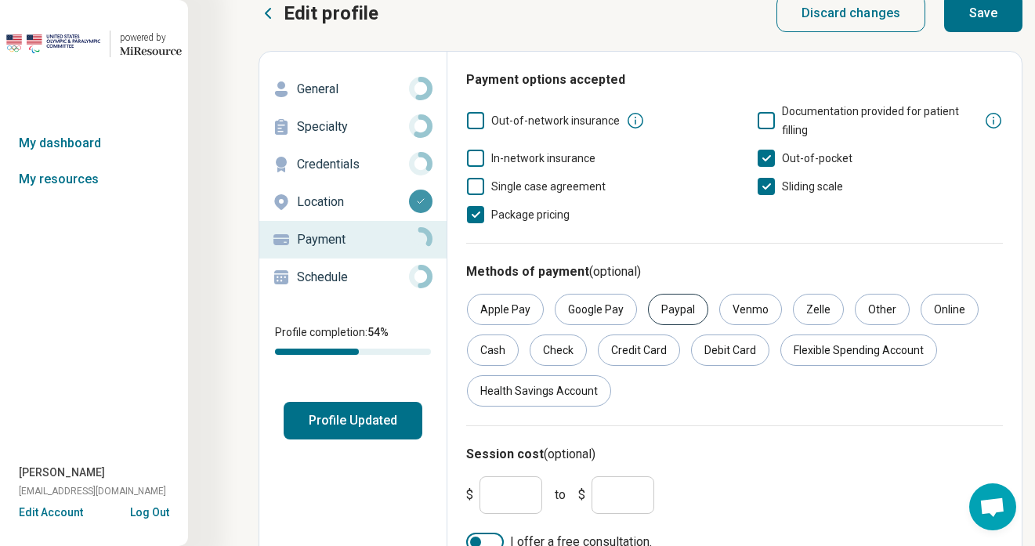
scroll to position [0, 0]
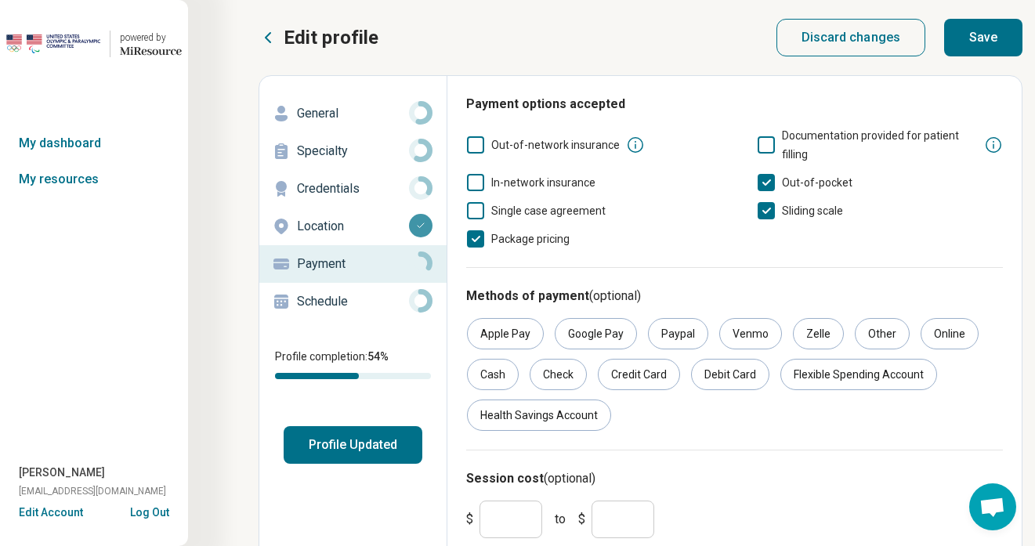
click at [992, 41] on button "Save" at bounding box center [983, 38] width 78 height 38
click at [343, 112] on p "General" at bounding box center [353, 113] width 112 height 19
type textarea "*"
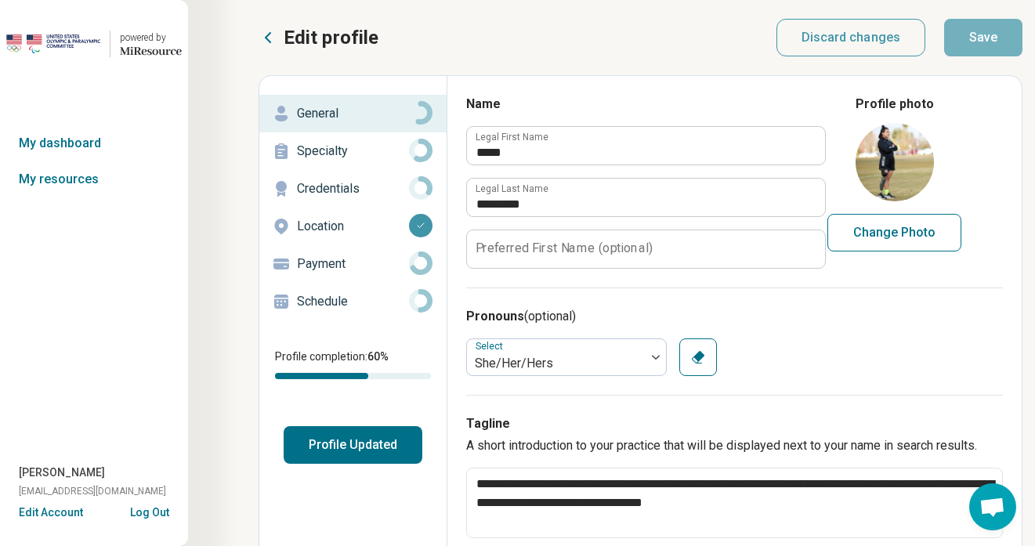
click at [273, 31] on icon at bounding box center [267, 37] width 19 height 19
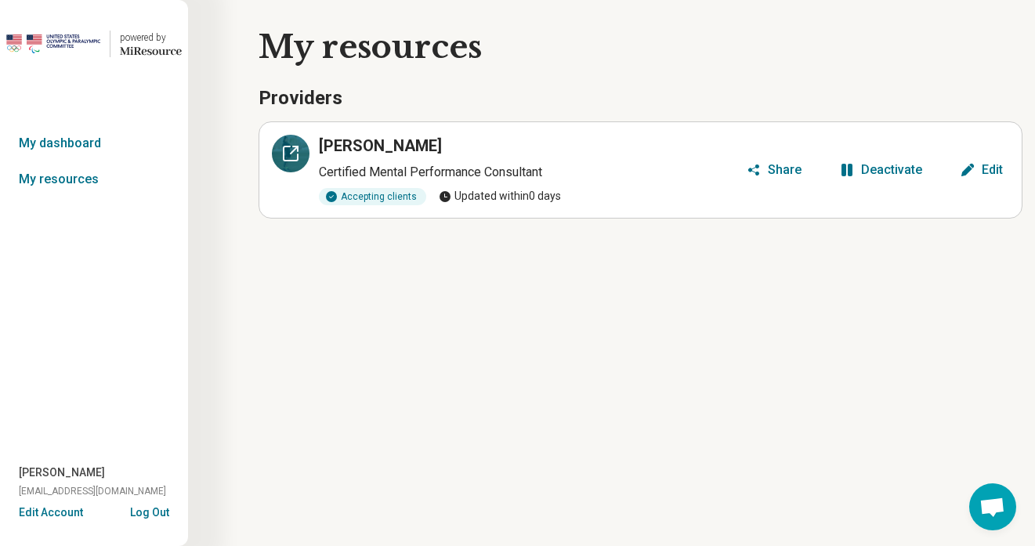
click at [285, 150] on icon at bounding box center [290, 153] width 19 height 19
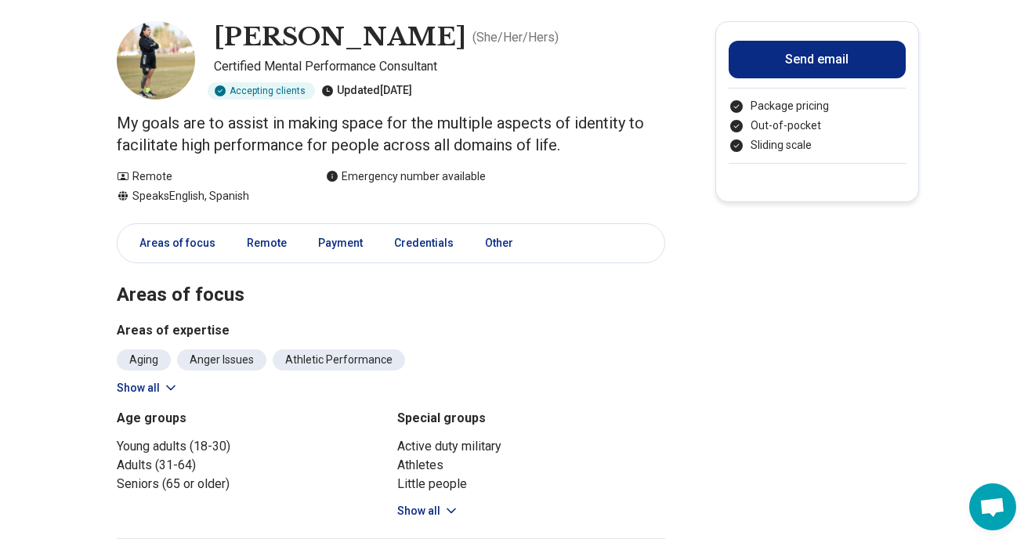
scroll to position [87, 0]
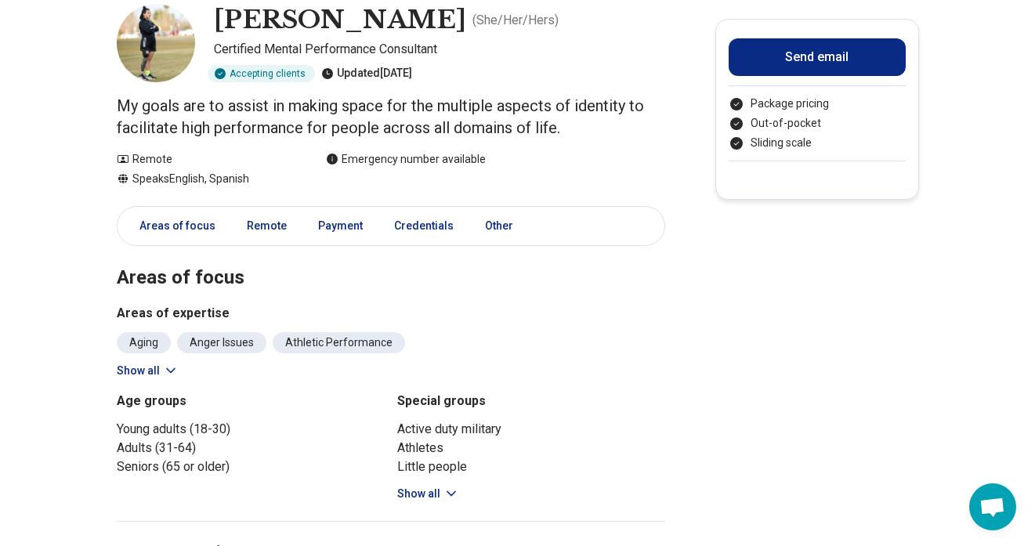
click at [156, 369] on button "Show all" at bounding box center [148, 371] width 62 height 16
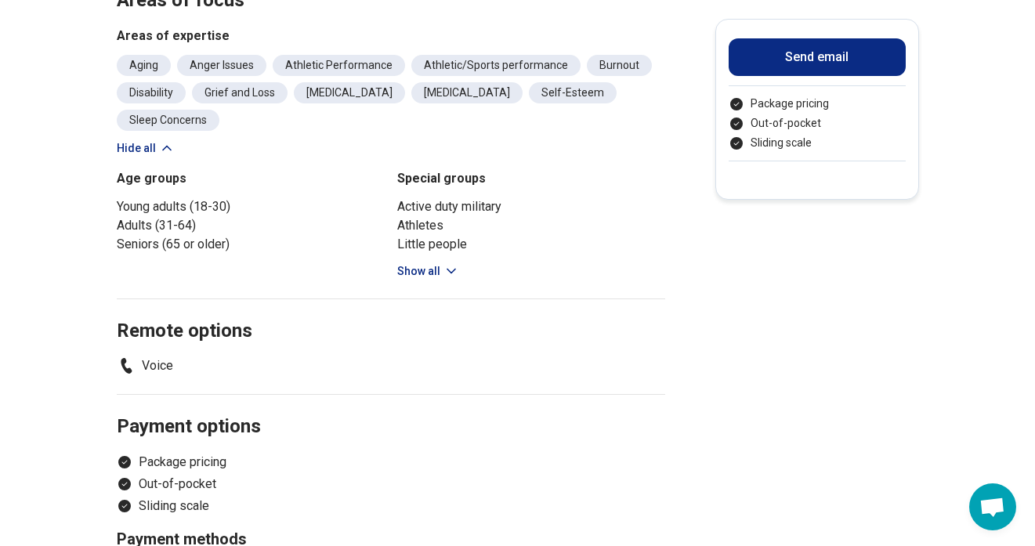
scroll to position [359, 0]
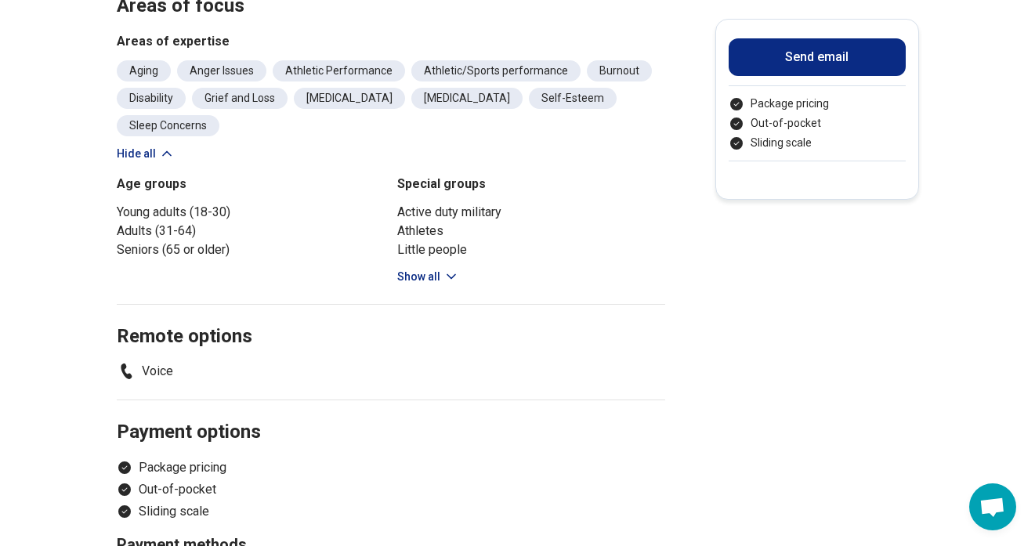
click at [431, 273] on button "Show all" at bounding box center [428, 277] width 62 height 16
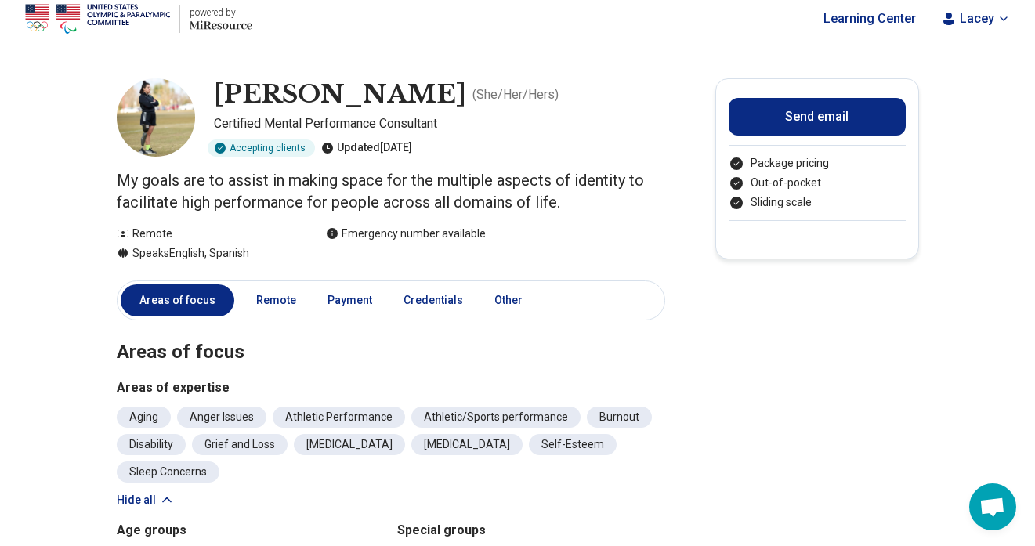
scroll to position [0, 0]
